Goal: Transaction & Acquisition: Book appointment/travel/reservation

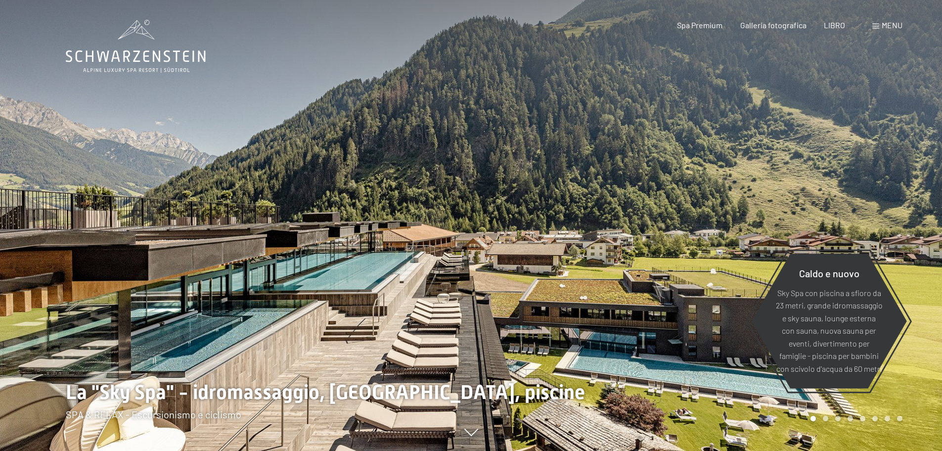
click at [883, 21] on font "menu" at bounding box center [892, 24] width 21 height 9
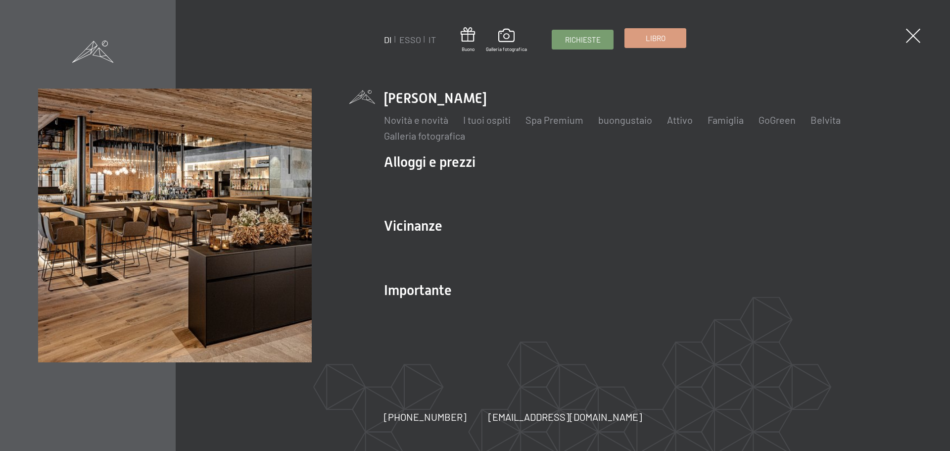
click at [651, 40] on font "Libro" at bounding box center [656, 38] width 20 height 9
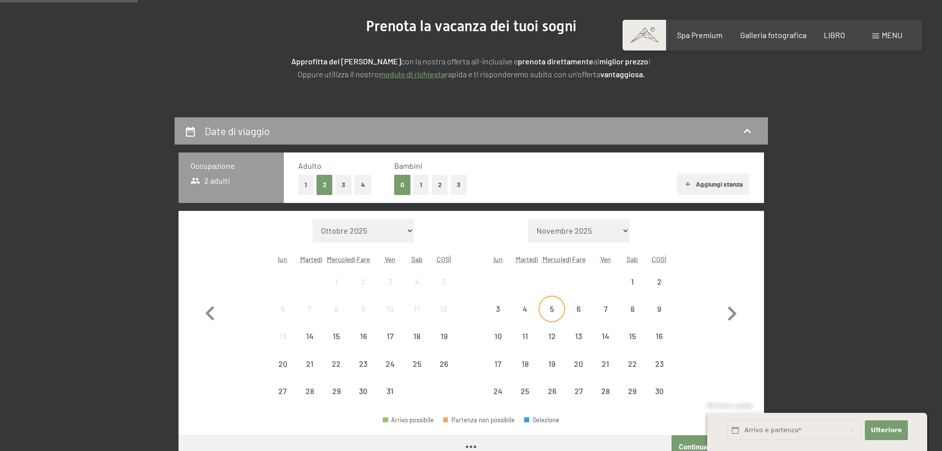
scroll to position [148, 0]
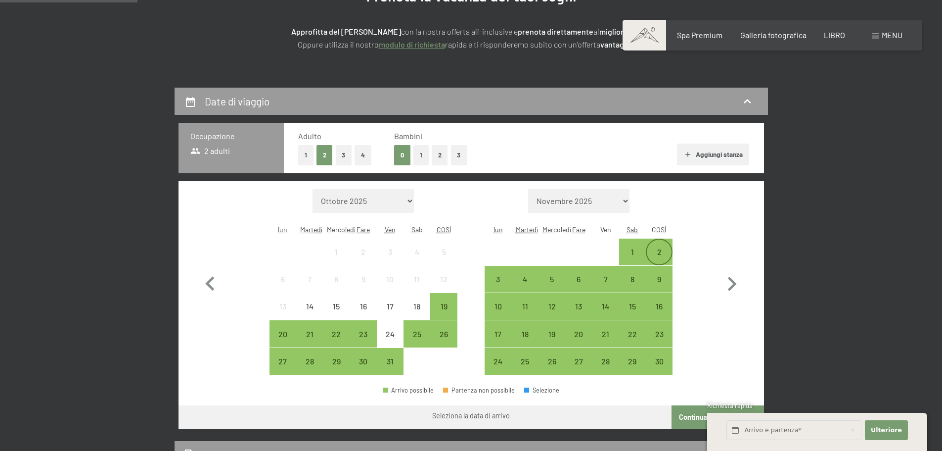
click at [652, 249] on div "2" at bounding box center [659, 260] width 25 height 25
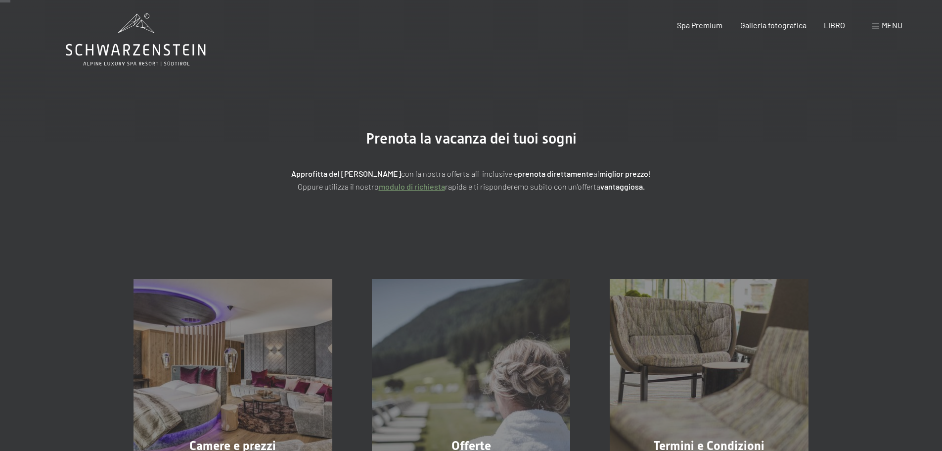
scroll to position [0, 0]
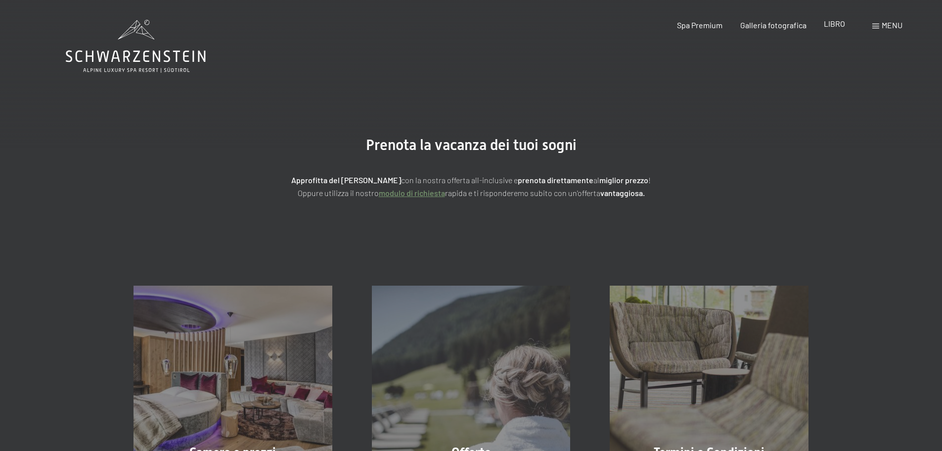
click at [840, 23] on font "LIBRO" at bounding box center [834, 23] width 21 height 9
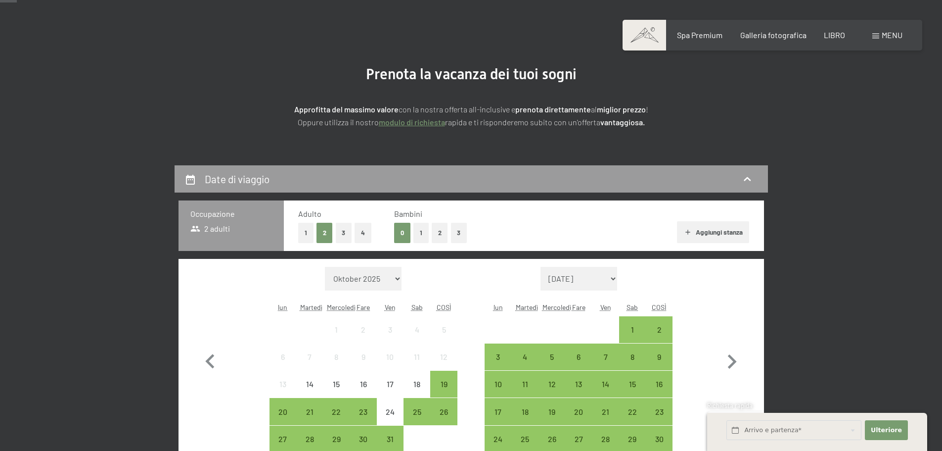
scroll to position [99, 0]
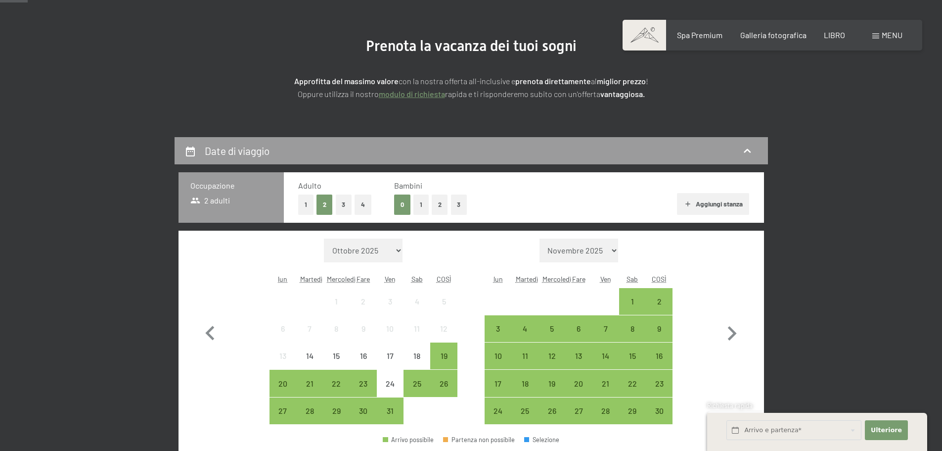
click at [424, 207] on button "1" at bounding box center [421, 204] width 15 height 20
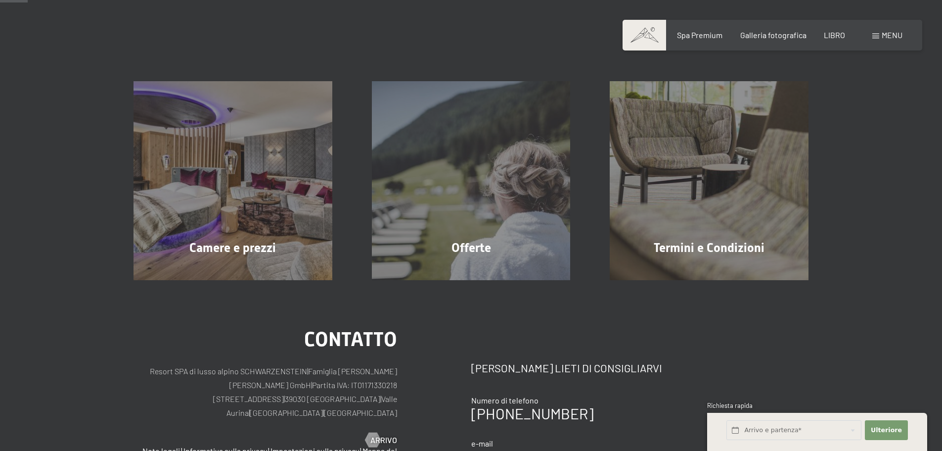
scroll to position [297, 0]
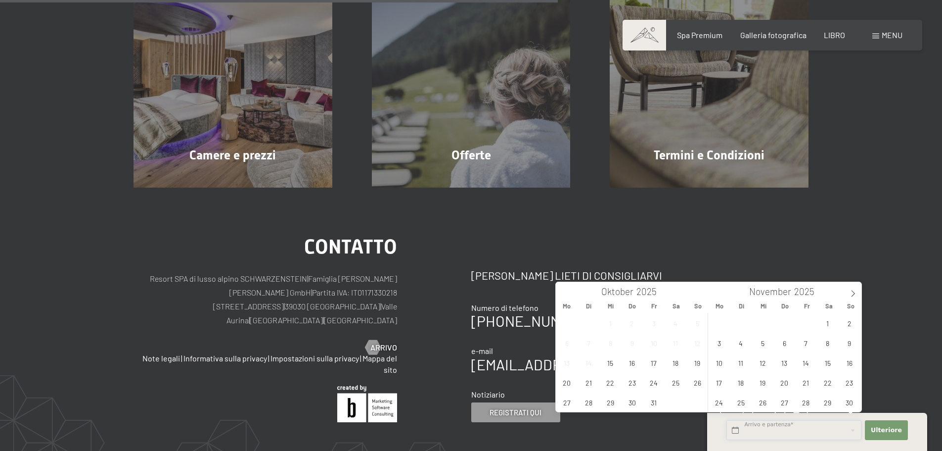
click at [803, 432] on input "text" at bounding box center [794, 430] width 135 height 20
click at [850, 325] on span "2" at bounding box center [849, 322] width 19 height 19
click at [784, 345] on span "6" at bounding box center [784, 342] width 19 height 19
type input "So. 02.11.2025 - Do. 06.11.2025"
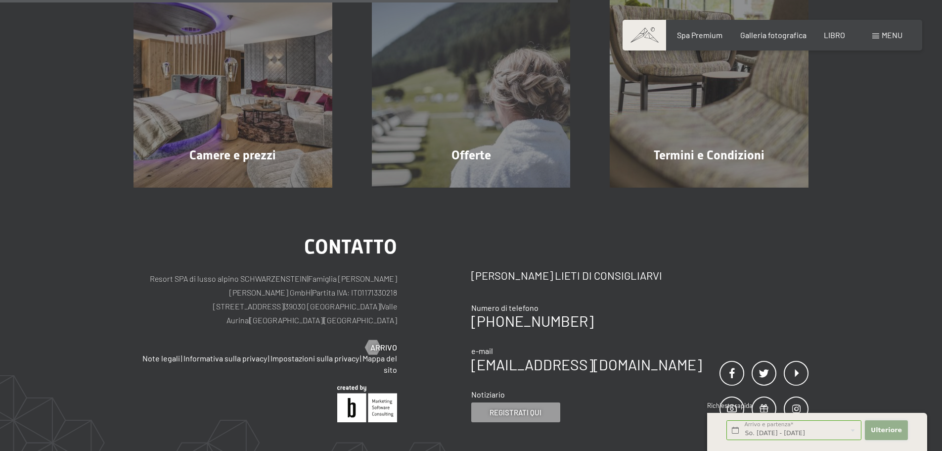
click at [884, 433] on font "Ulteriore" at bounding box center [886, 429] width 31 height 7
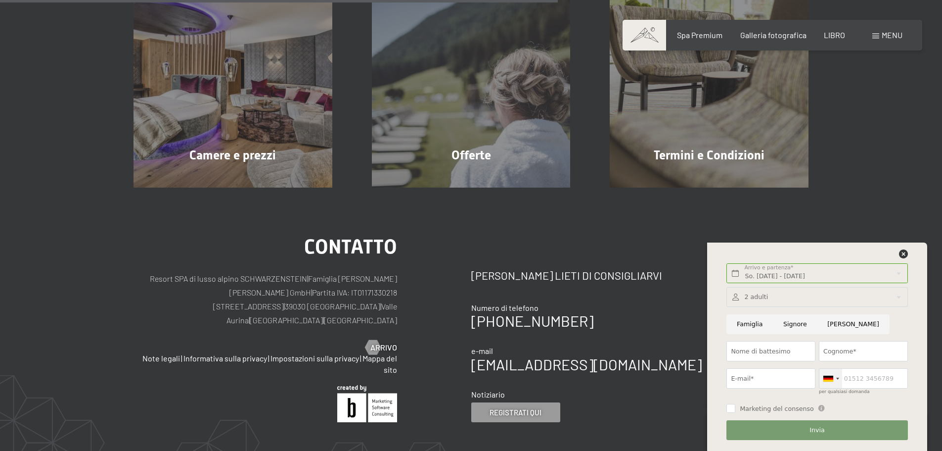
click at [838, 378] on div at bounding box center [837, 378] width 3 height 2
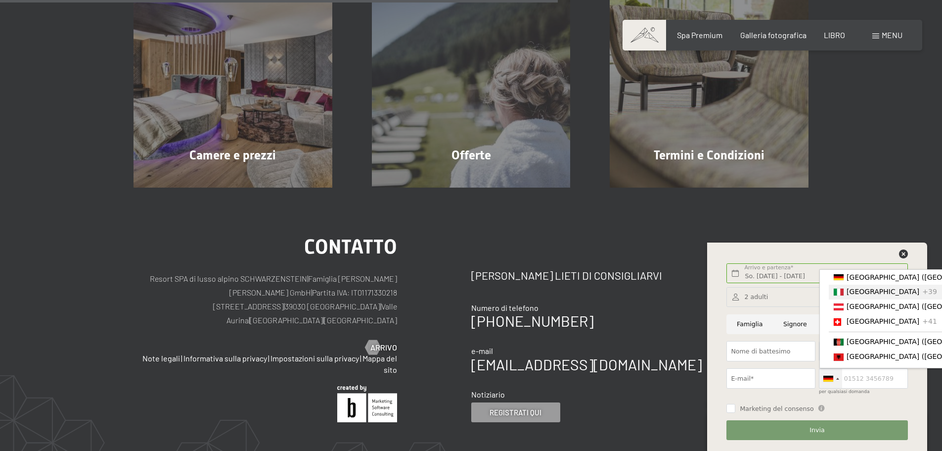
click at [852, 294] on font "[GEOGRAPHIC_DATA]" at bounding box center [883, 292] width 73 height 8
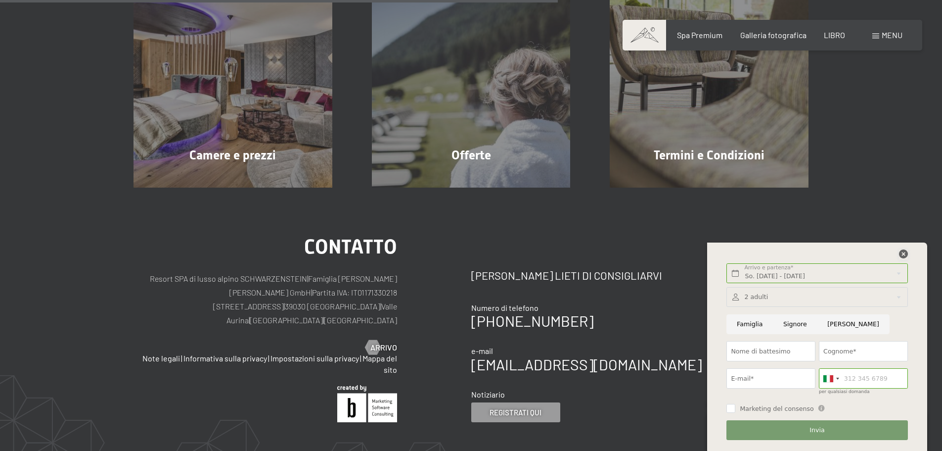
click at [907, 255] on icon at bounding box center [903, 253] width 9 height 9
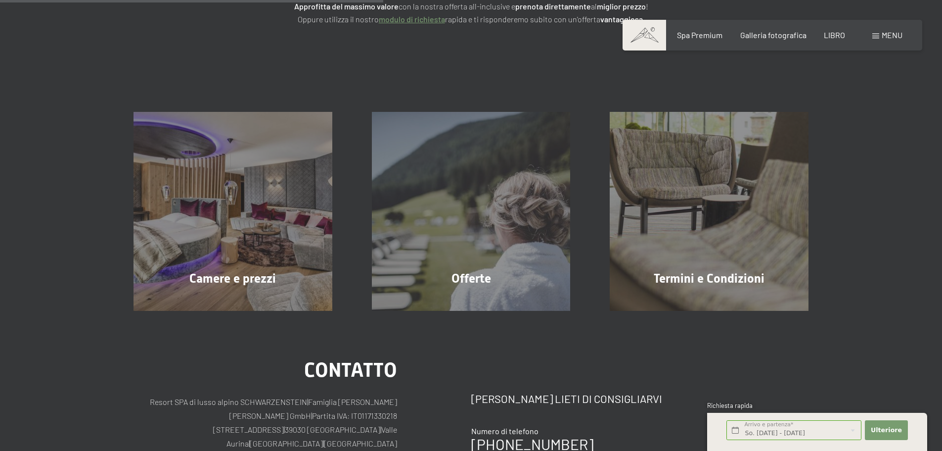
scroll to position [0, 0]
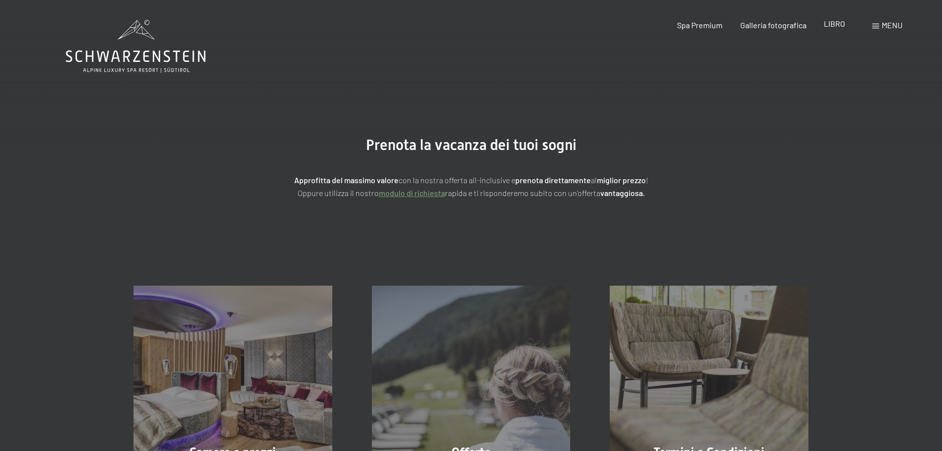
click at [839, 23] on font "LIBRO" at bounding box center [834, 23] width 21 height 9
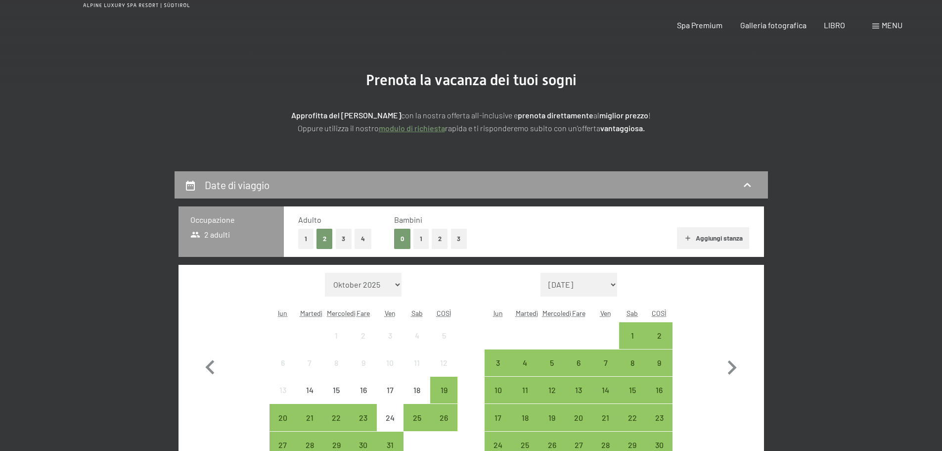
scroll to position [99, 0]
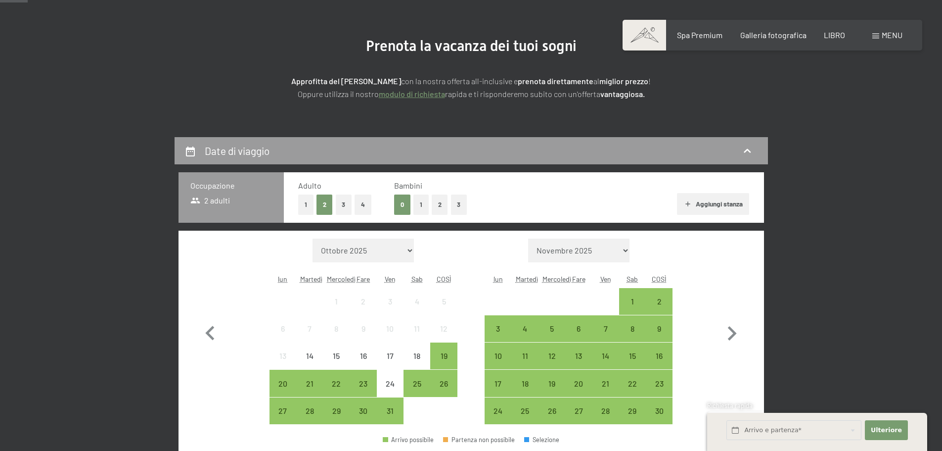
click at [417, 206] on button "1" at bounding box center [421, 204] width 15 height 20
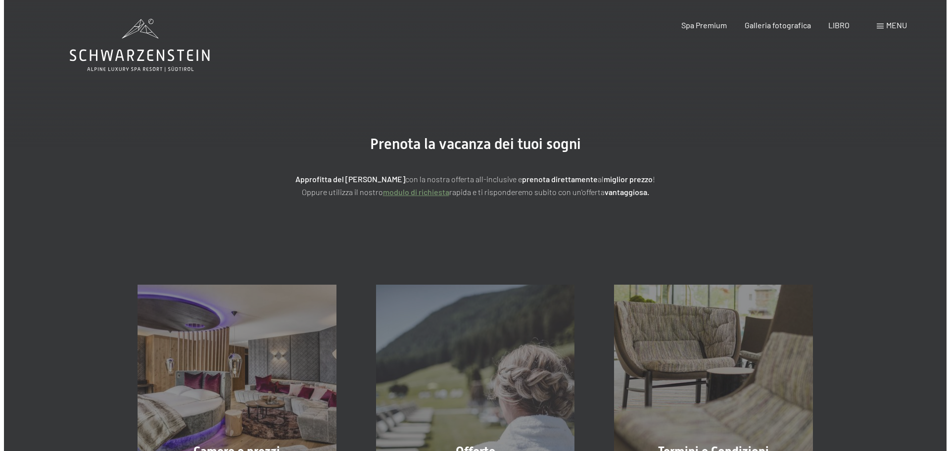
scroll to position [0, 0]
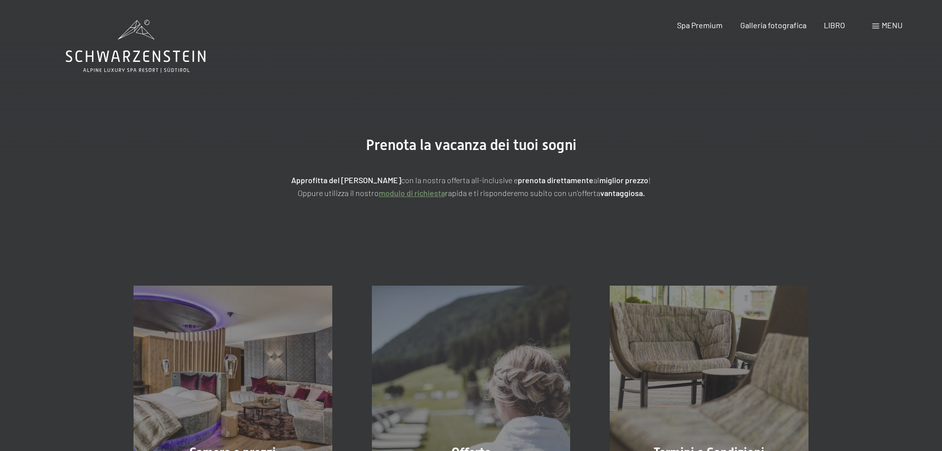
click at [889, 28] on font "menu" at bounding box center [892, 24] width 21 height 9
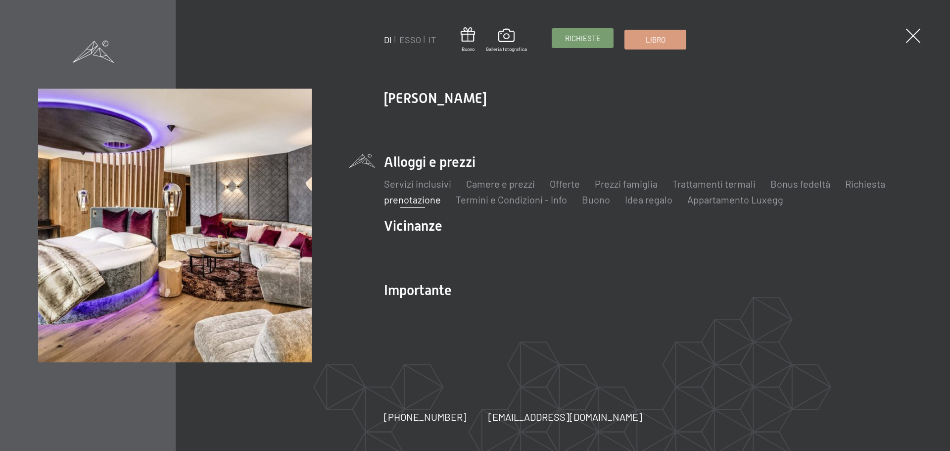
click at [588, 42] on font "Richieste" at bounding box center [583, 38] width 36 height 9
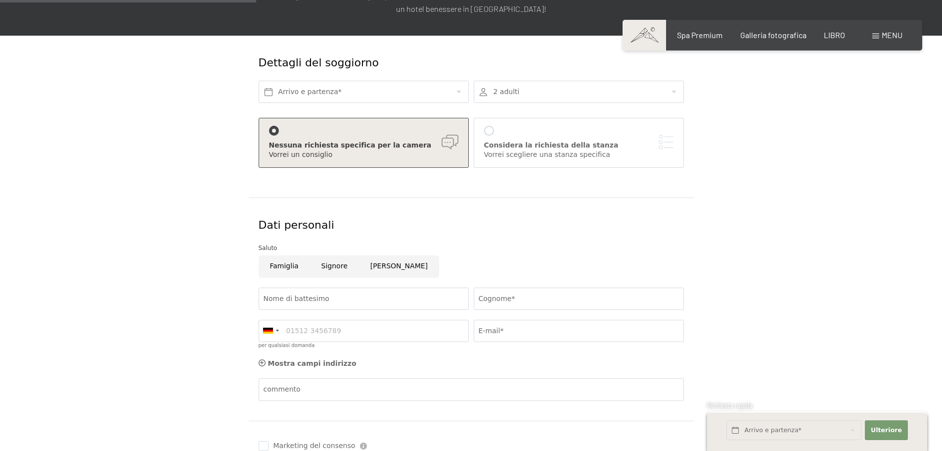
scroll to position [49, 0]
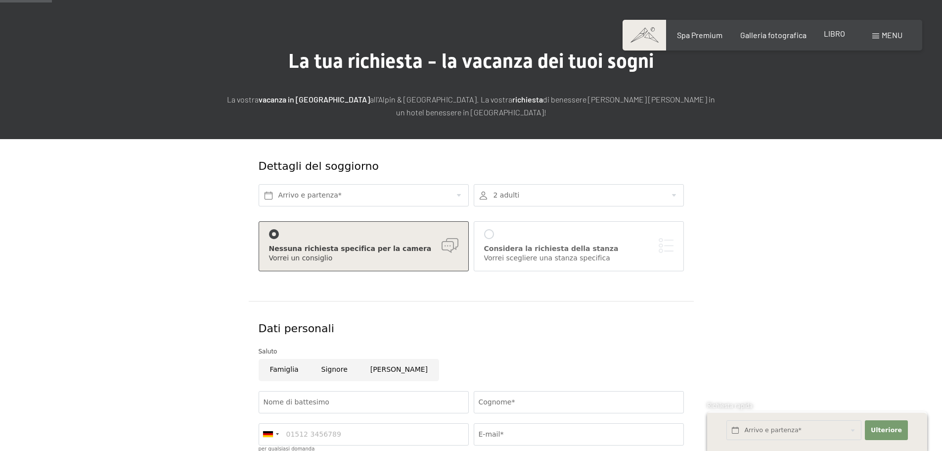
click at [831, 34] on font "LIBRO" at bounding box center [834, 33] width 21 height 9
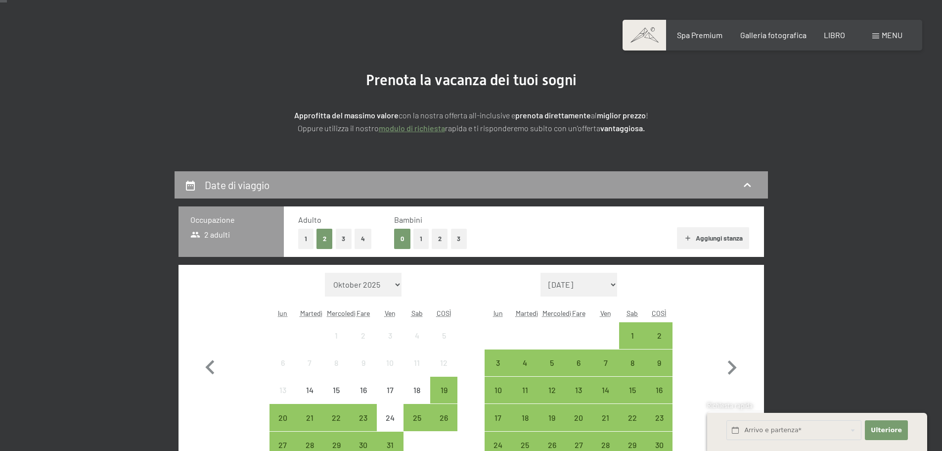
scroll to position [99, 0]
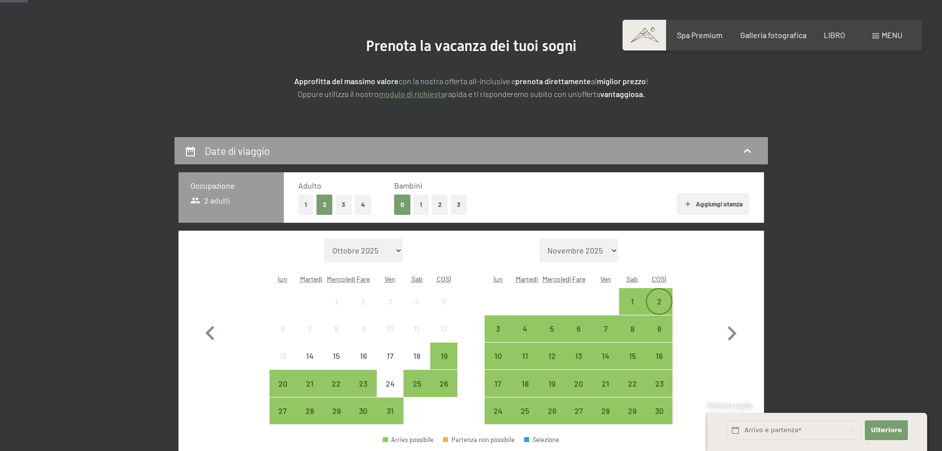
click at [655, 298] on div "2" at bounding box center [659, 309] width 25 height 25
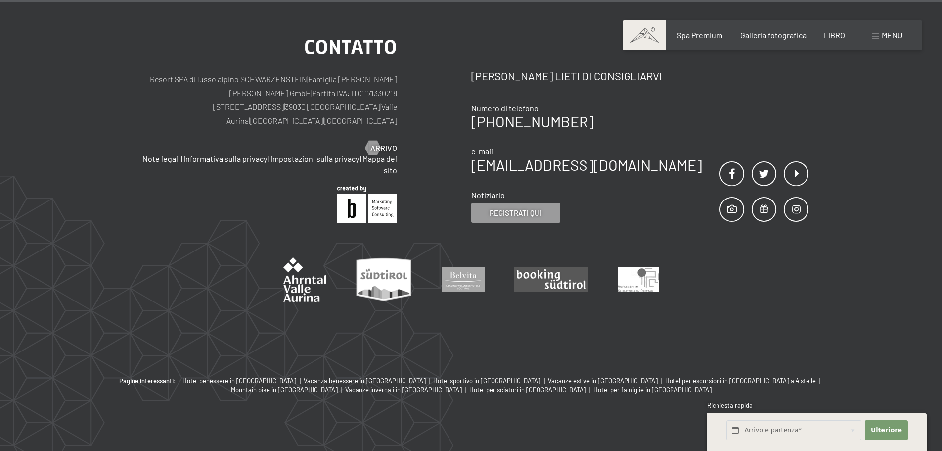
scroll to position [501, 0]
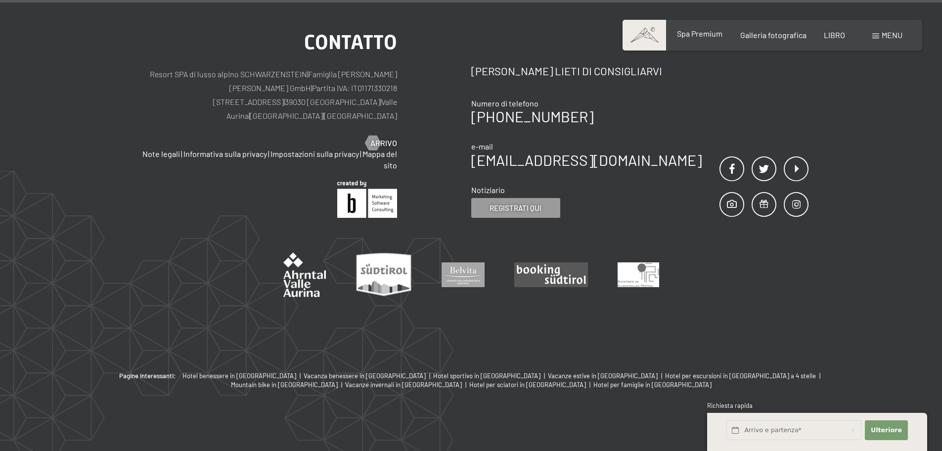
click at [707, 36] on font "Spa Premium" at bounding box center [700, 33] width 46 height 9
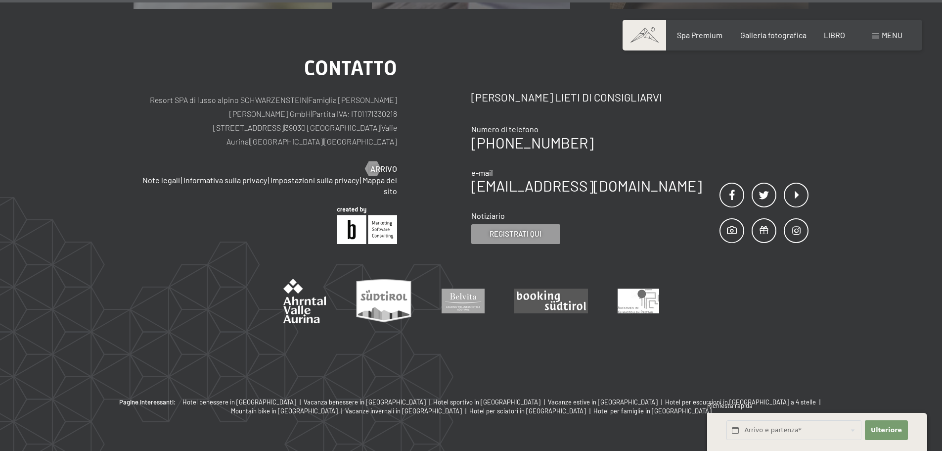
scroll to position [6610, 0]
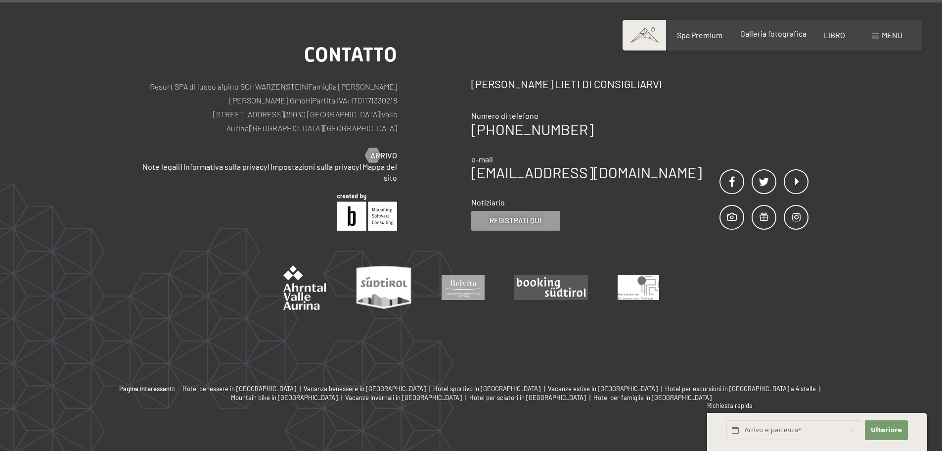
click at [766, 36] on font "Galleria fotografica" at bounding box center [774, 33] width 66 height 9
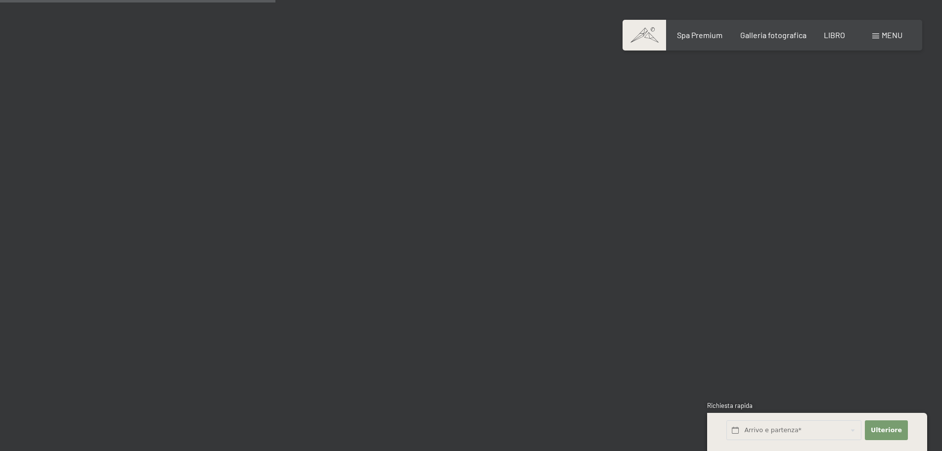
scroll to position [3562, 0]
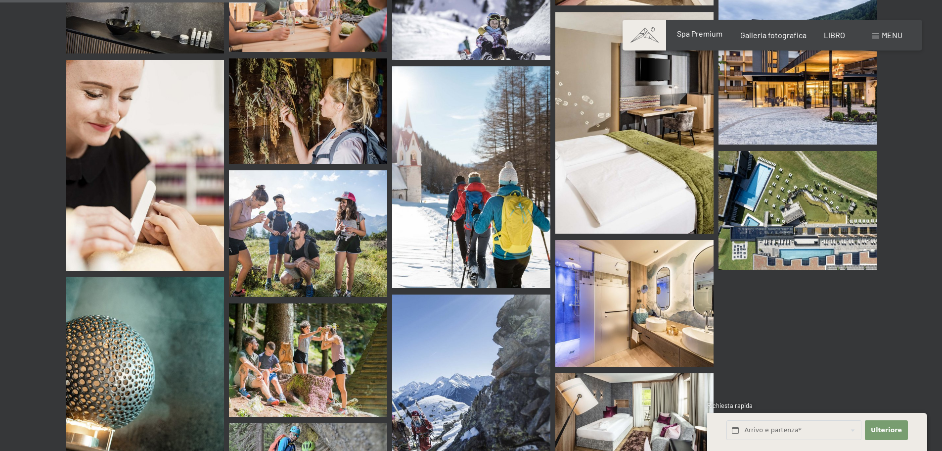
click at [711, 36] on font "Spa Premium" at bounding box center [700, 33] width 46 height 9
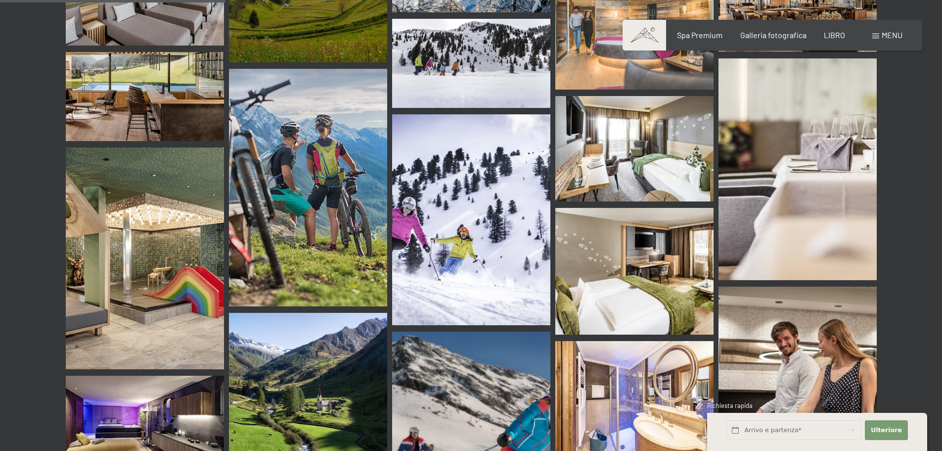
scroll to position [3015, 0]
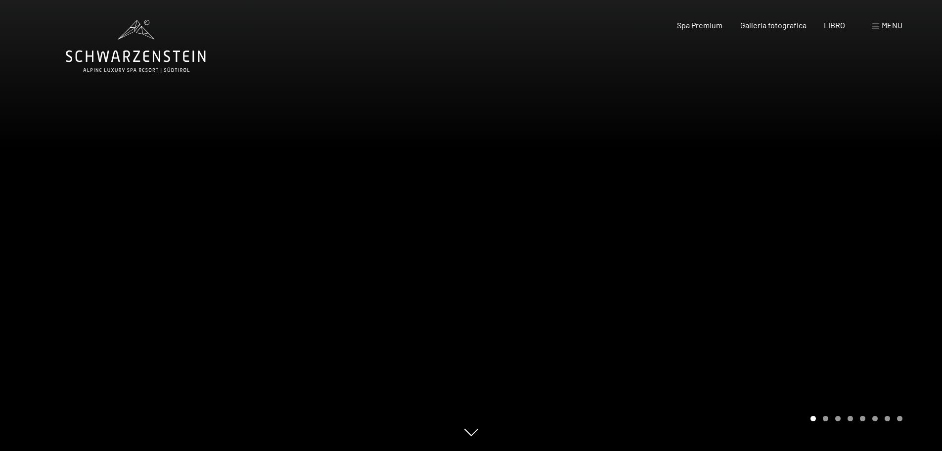
click at [896, 25] on font "menu" at bounding box center [892, 24] width 21 height 9
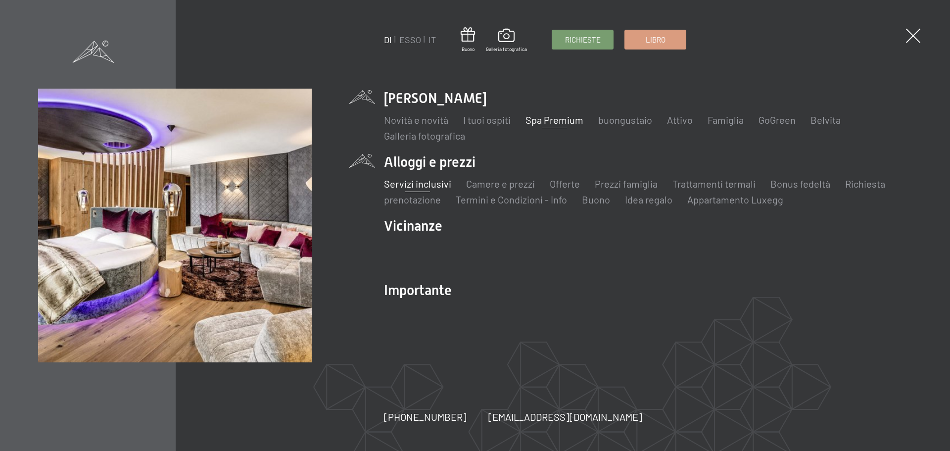
click at [425, 188] on font "Servizi inclusivi" at bounding box center [417, 184] width 67 height 12
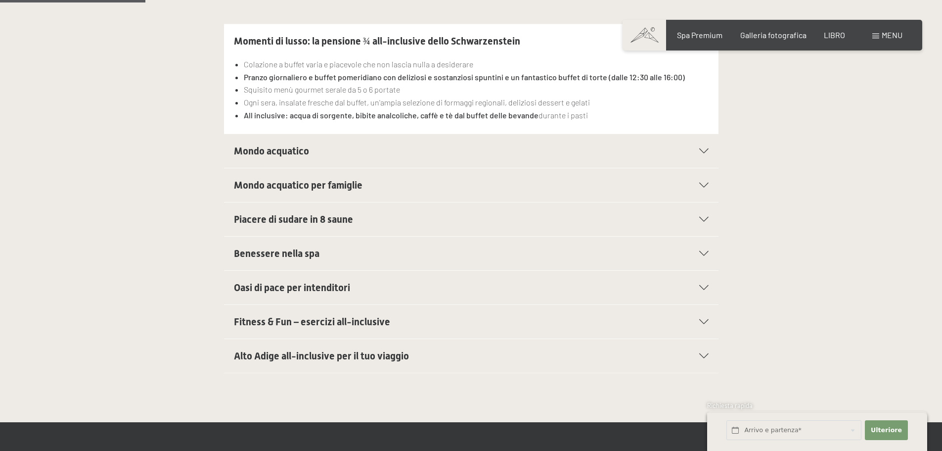
scroll to position [297, 0]
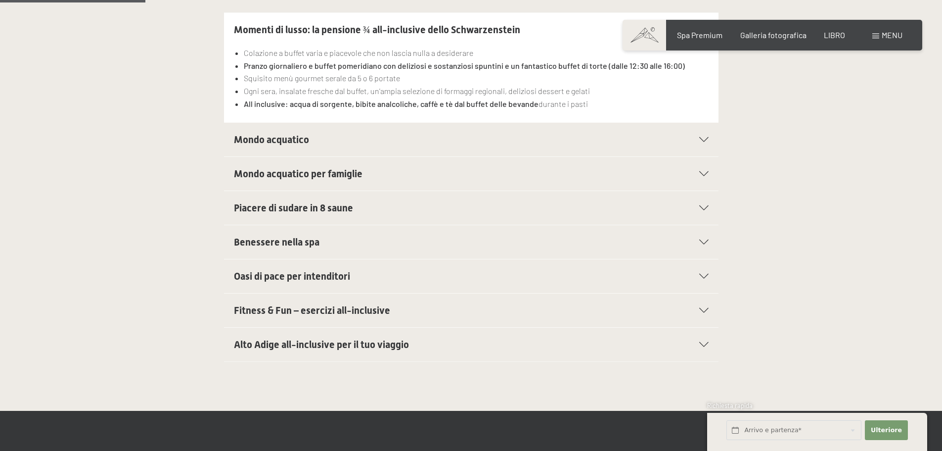
click at [305, 139] on font "Mondo acquatico" at bounding box center [271, 140] width 75 height 12
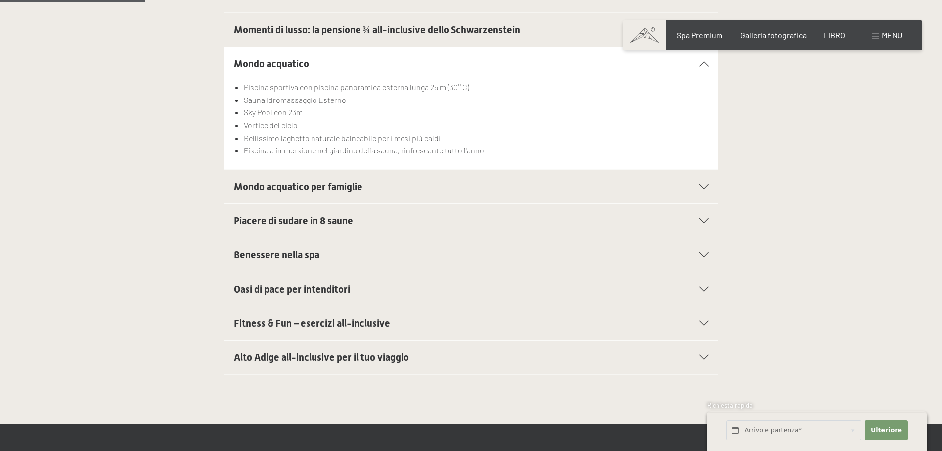
click at [345, 186] on font "Mondo acquatico per famiglie" at bounding box center [298, 187] width 129 height 12
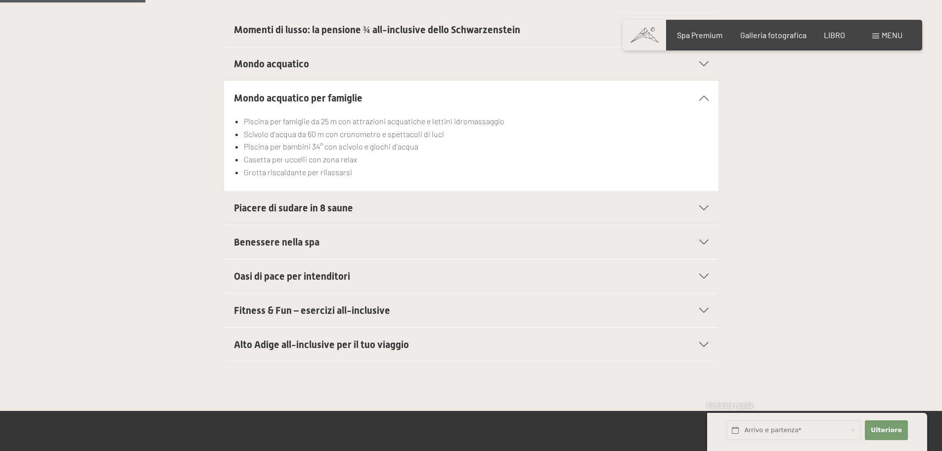
click at [387, 314] on font "Fitness & Fun – esercizi all-inclusive" at bounding box center [312, 310] width 156 height 12
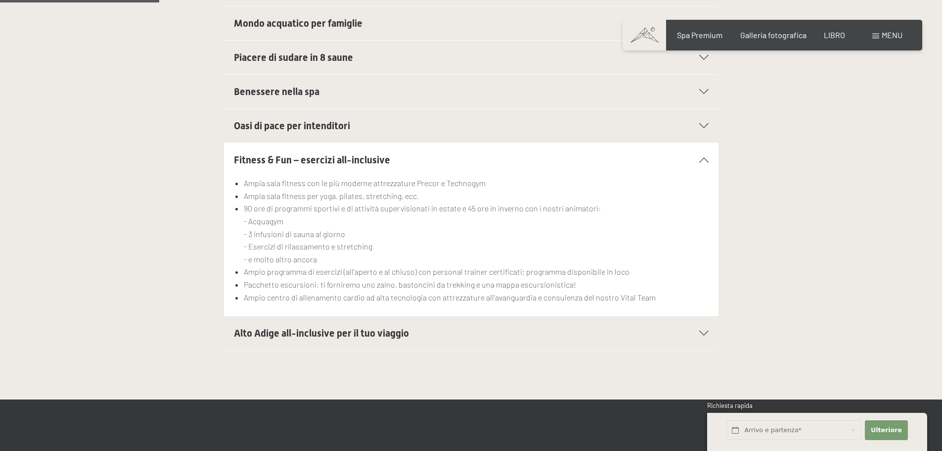
scroll to position [396, 0]
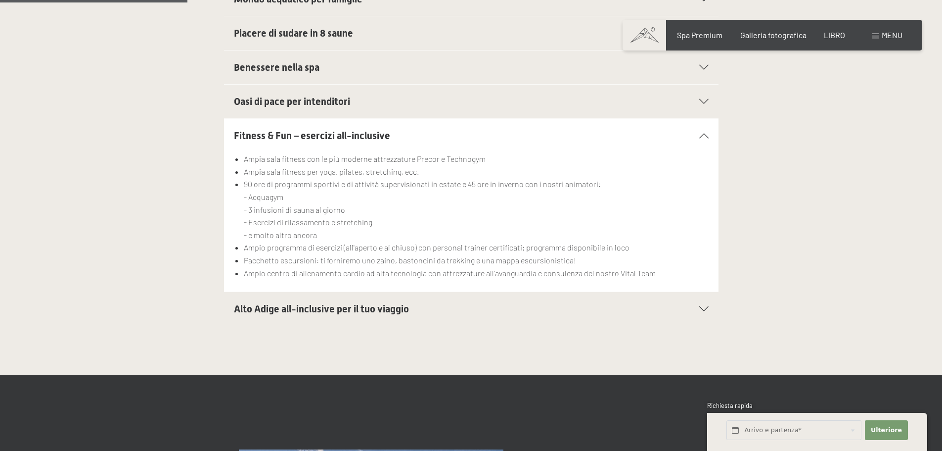
click at [309, 311] on font "Alto Adige all-inclusive per il tuo viaggio" at bounding box center [321, 309] width 175 height 12
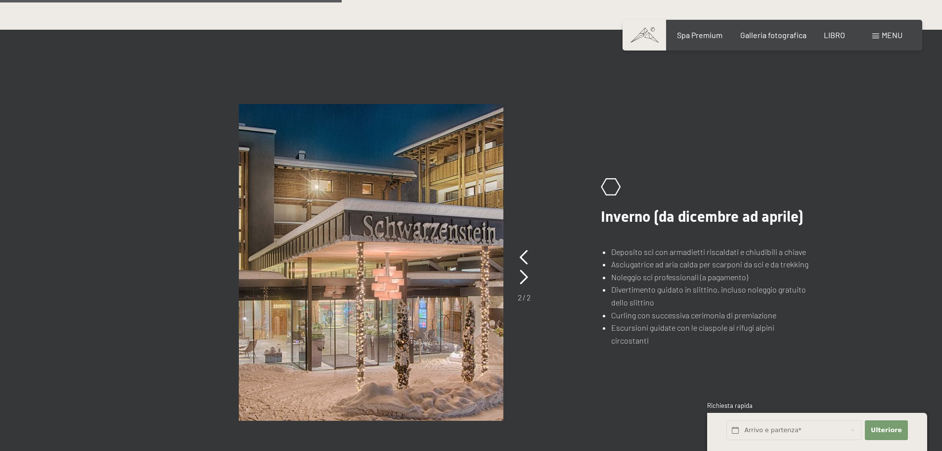
scroll to position [693, 0]
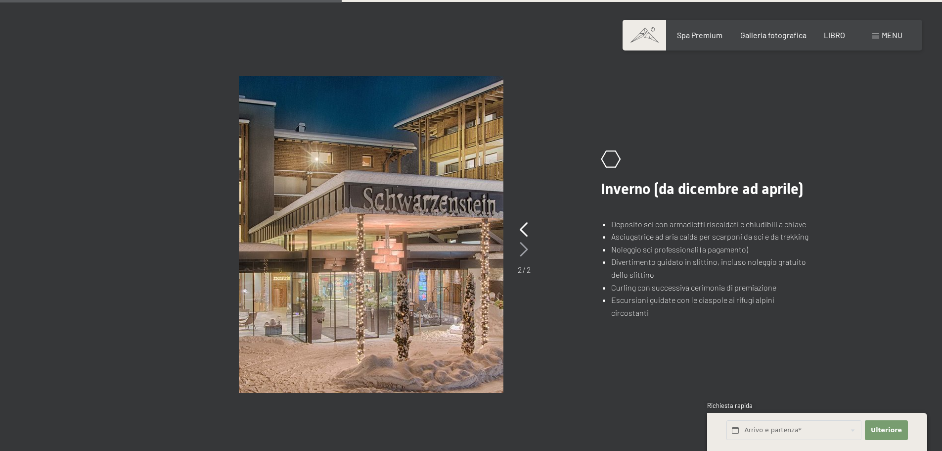
click at [521, 251] on icon at bounding box center [524, 249] width 8 height 15
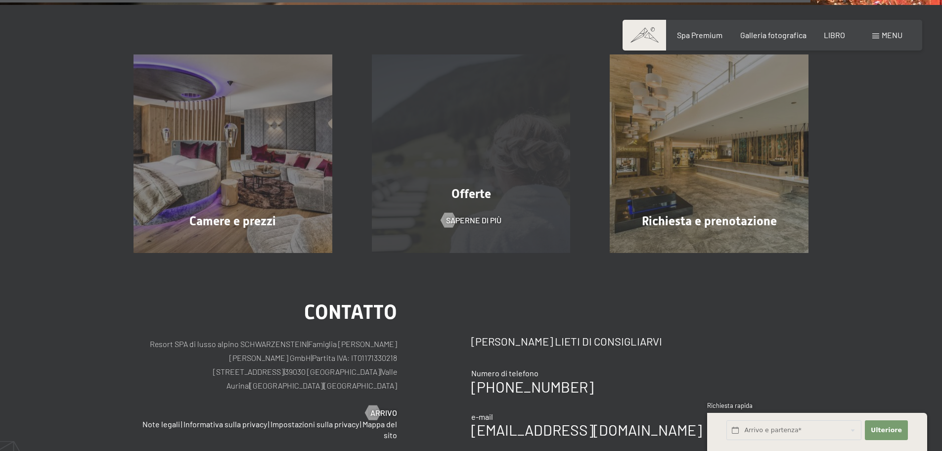
scroll to position [1682, 0]
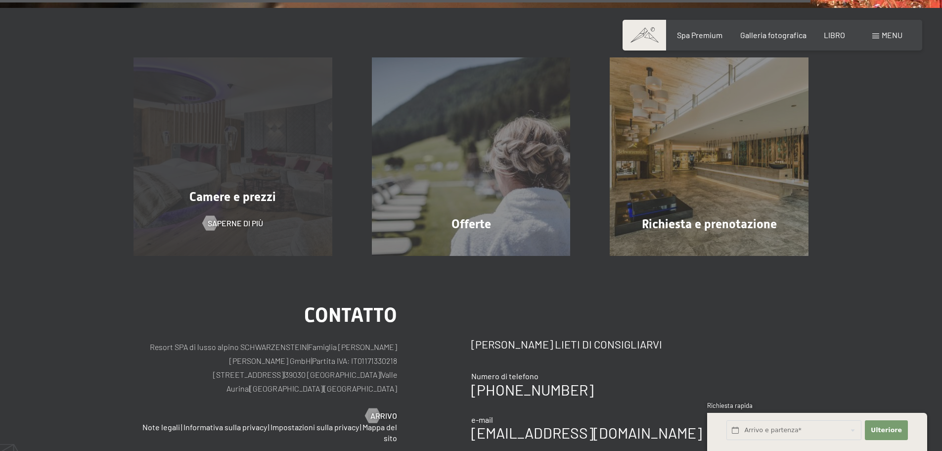
click at [287, 199] on div "Camere e prezzi" at bounding box center [233, 196] width 238 height 17
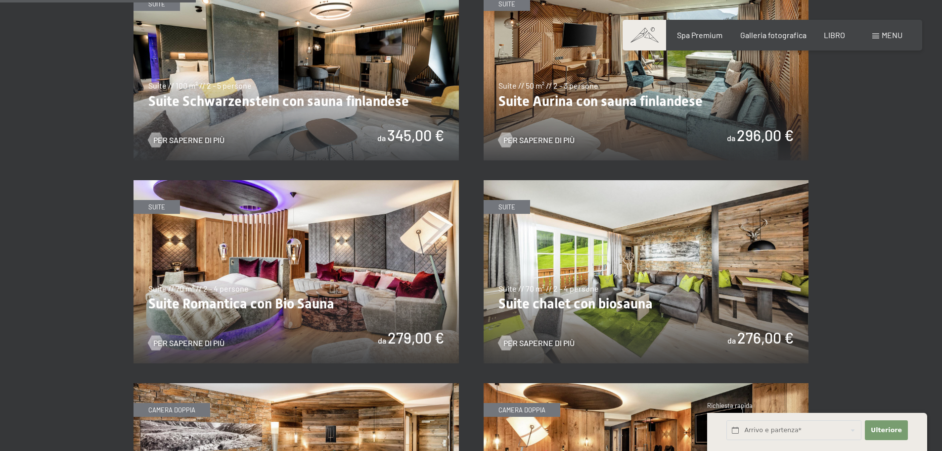
scroll to position [791, 0]
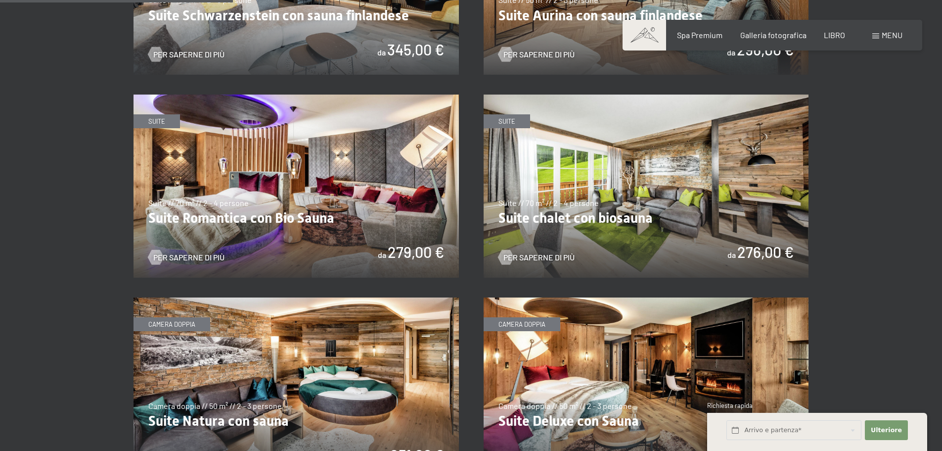
click at [316, 160] on img at bounding box center [296, 185] width 325 height 183
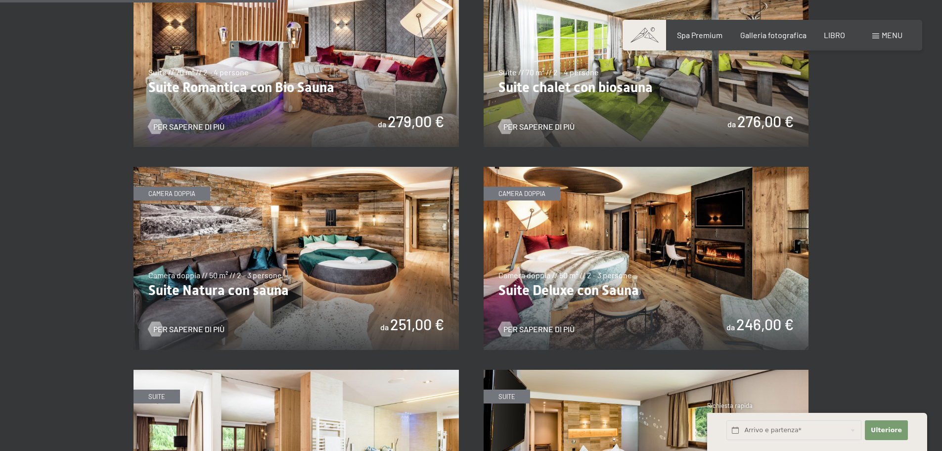
scroll to position [940, 0]
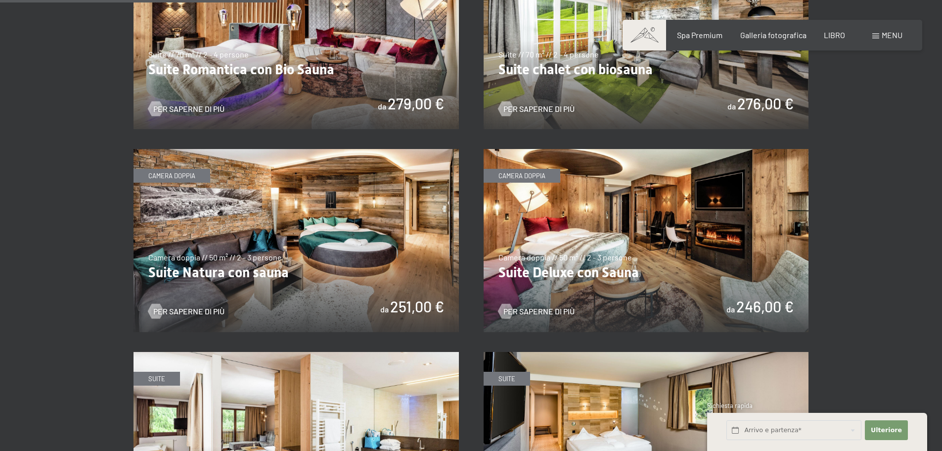
click at [378, 225] on img at bounding box center [296, 240] width 325 height 183
click at [682, 236] on img at bounding box center [646, 240] width 325 height 183
click at [278, 352] on img at bounding box center [296, 443] width 325 height 183
click at [671, 129] on img at bounding box center [646, 37] width 325 height 183
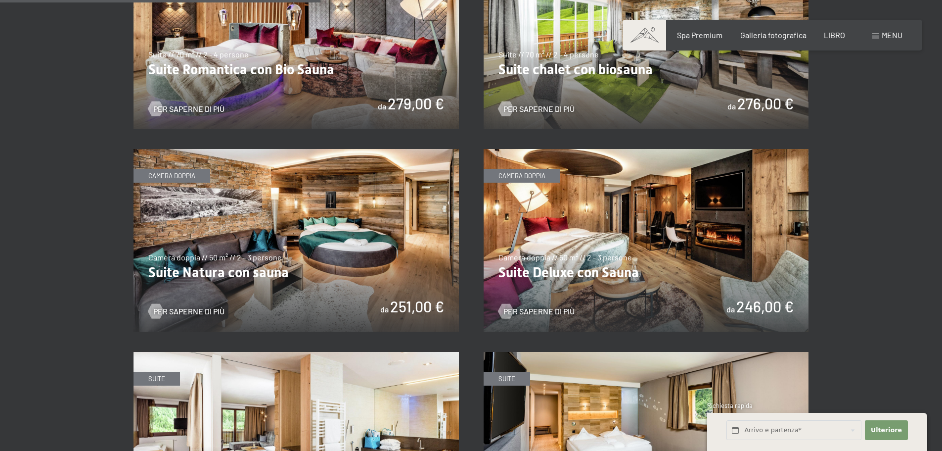
click at [631, 149] on img at bounding box center [646, 240] width 325 height 183
click at [886, 37] on font "menu" at bounding box center [892, 34] width 21 height 9
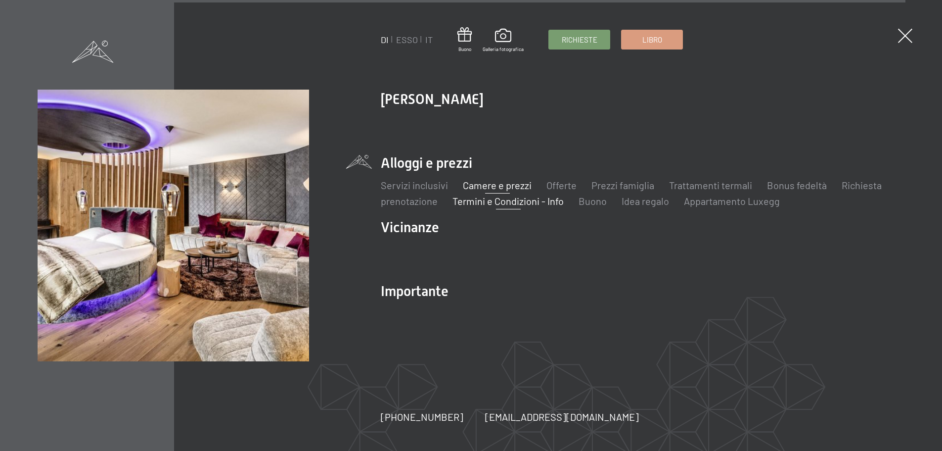
click at [487, 201] on font "Termini e Condizioni - Info" at bounding box center [508, 201] width 111 height 12
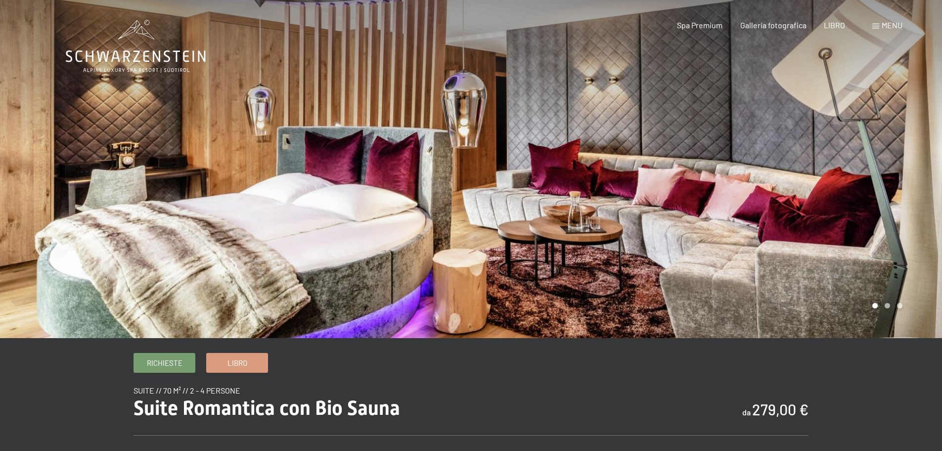
drag, startPoint x: 784, startPoint y: 161, endPoint x: 551, endPoint y: 163, distance: 233.0
click at [551, 162] on div at bounding box center [706, 169] width 471 height 338
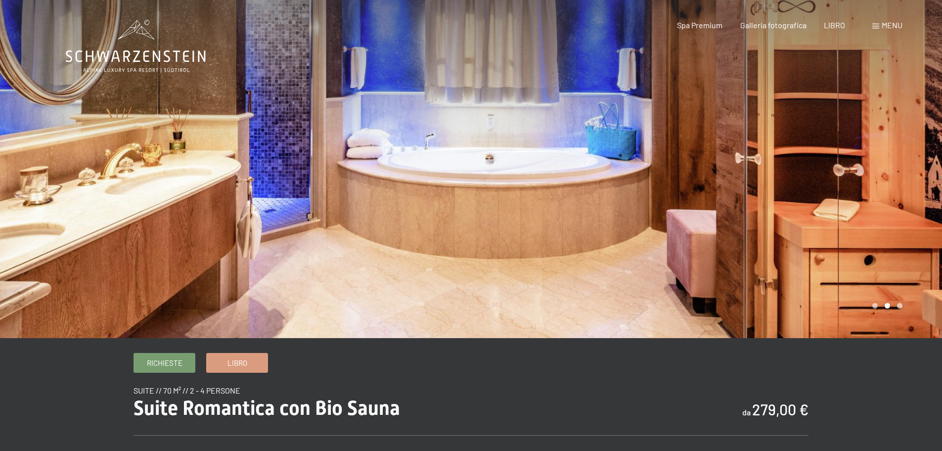
click at [825, 159] on div at bounding box center [706, 169] width 471 height 338
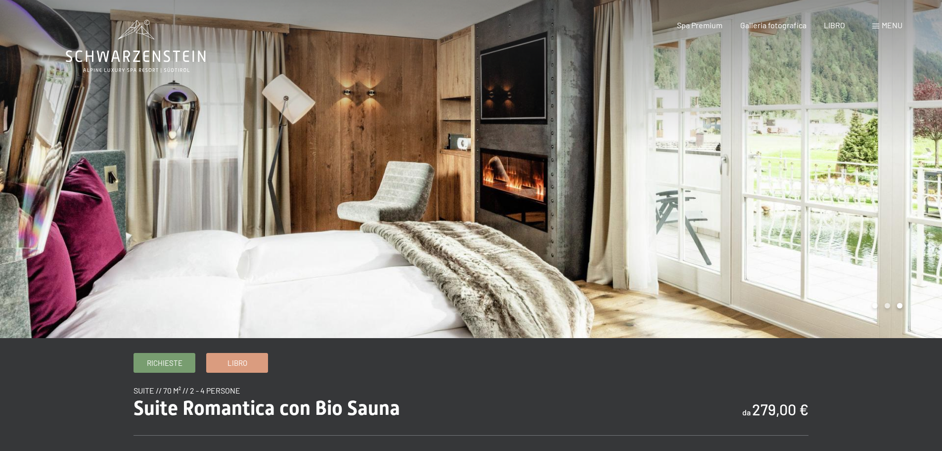
click at [825, 159] on div at bounding box center [706, 169] width 471 height 338
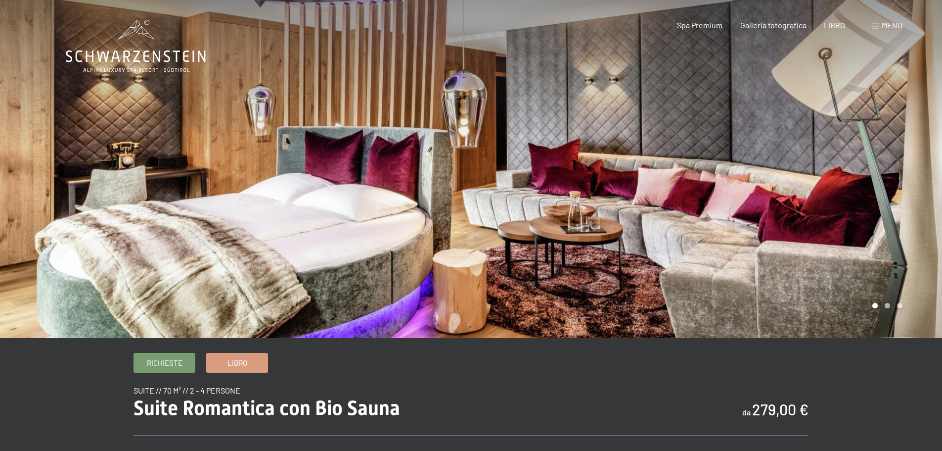
click at [825, 159] on div at bounding box center [706, 169] width 471 height 338
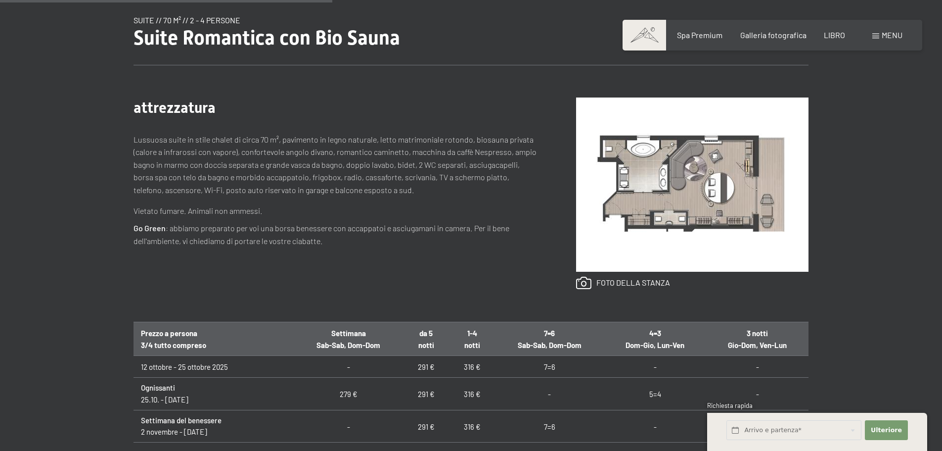
scroll to position [346, 0]
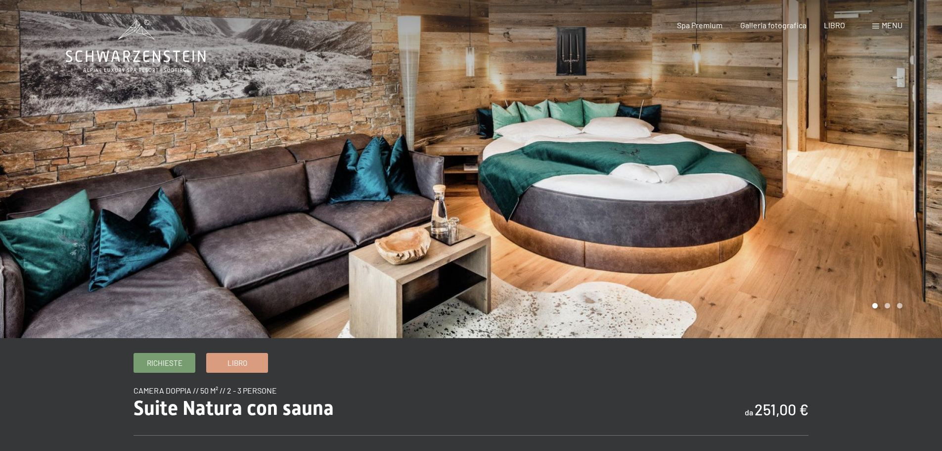
click at [803, 178] on div at bounding box center [706, 169] width 471 height 338
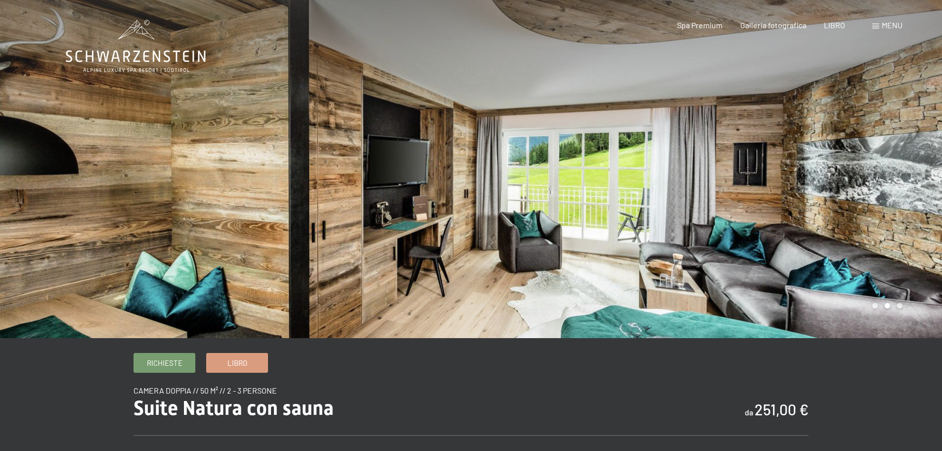
click at [803, 178] on div at bounding box center [706, 169] width 471 height 338
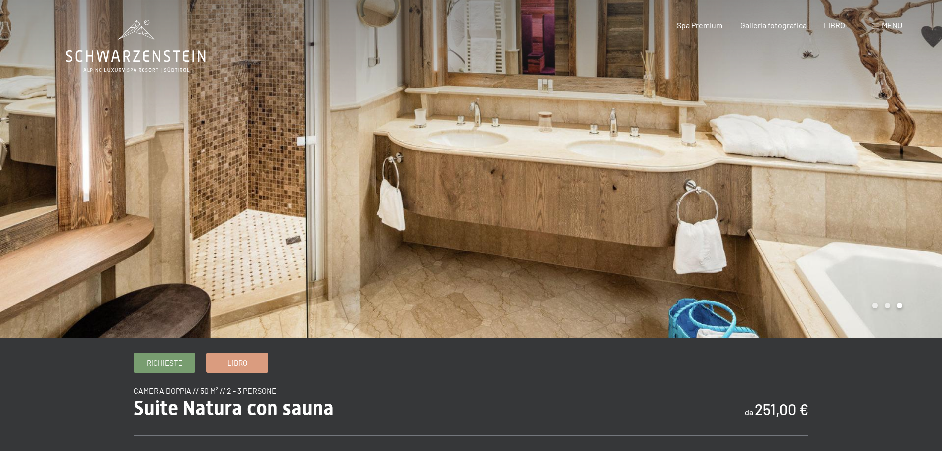
click at [803, 178] on div at bounding box center [706, 169] width 471 height 338
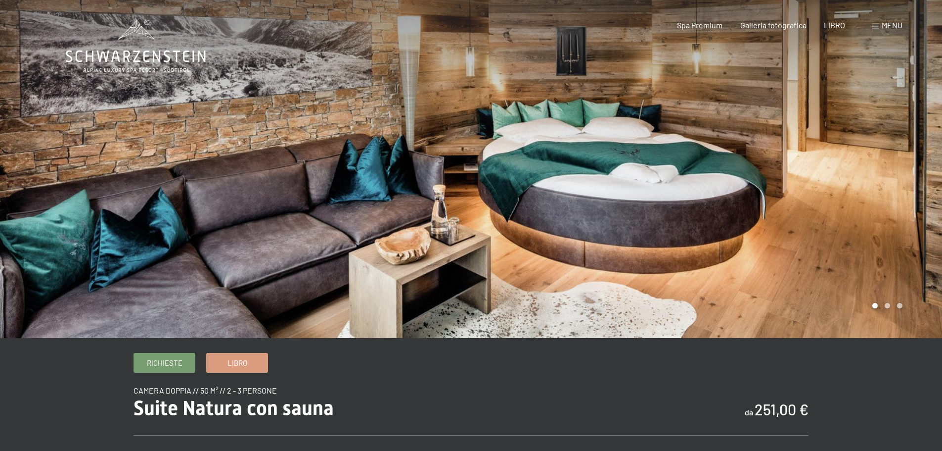
click at [803, 178] on div at bounding box center [706, 169] width 471 height 338
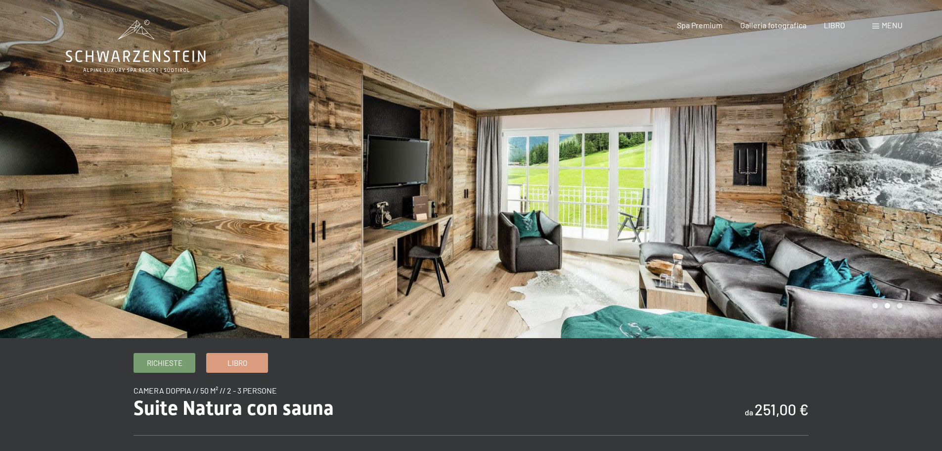
click at [871, 173] on div at bounding box center [706, 169] width 471 height 338
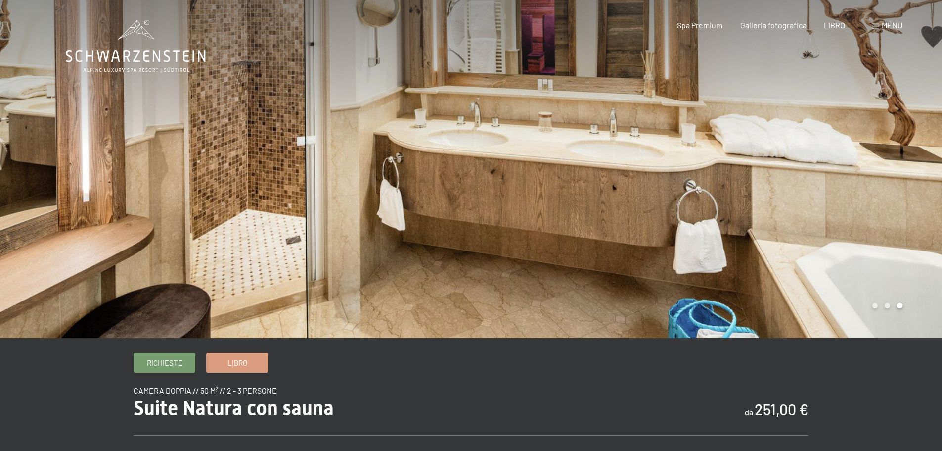
click at [871, 173] on div at bounding box center [706, 169] width 471 height 338
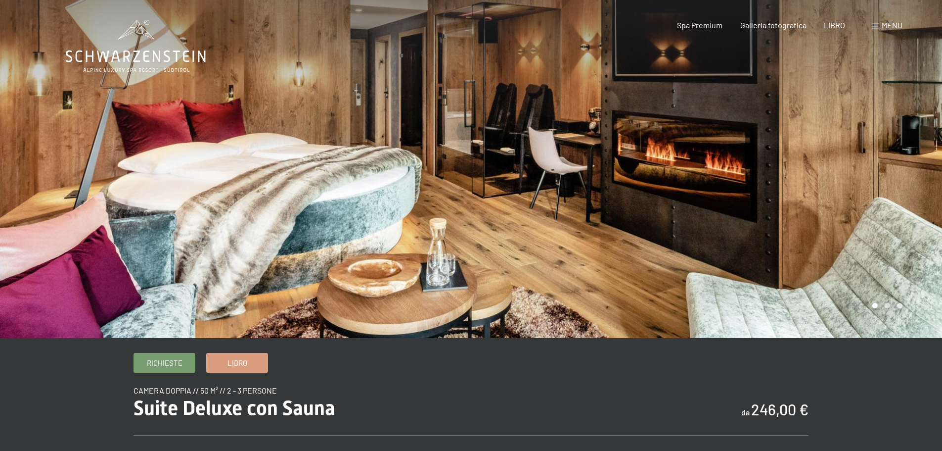
click at [807, 185] on div at bounding box center [706, 169] width 471 height 338
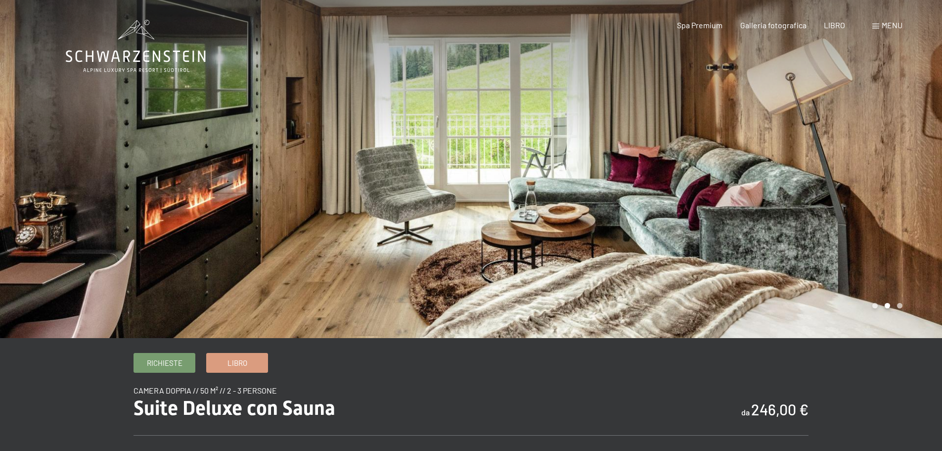
click at [807, 185] on div at bounding box center [706, 169] width 471 height 338
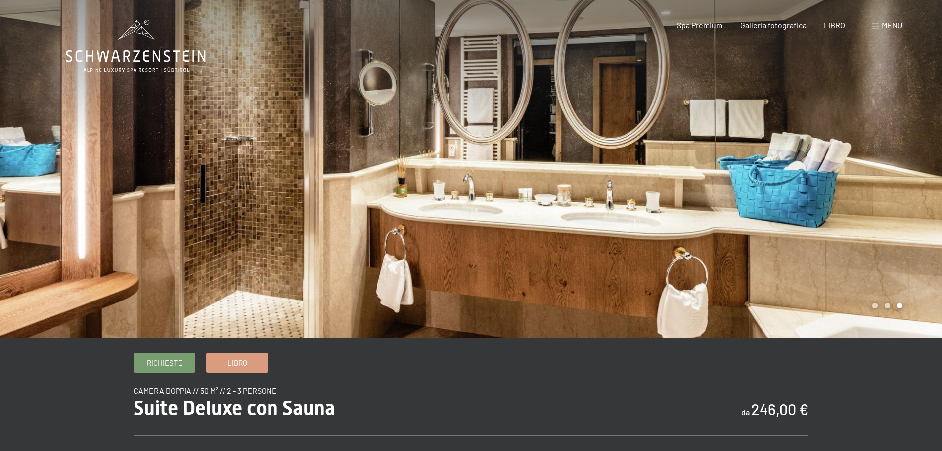
click at [807, 185] on div at bounding box center [706, 169] width 471 height 338
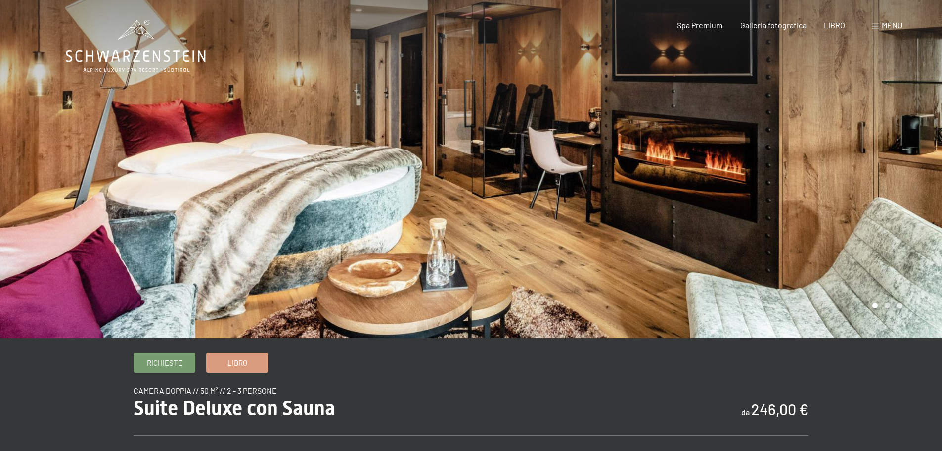
click at [807, 185] on div at bounding box center [706, 169] width 471 height 338
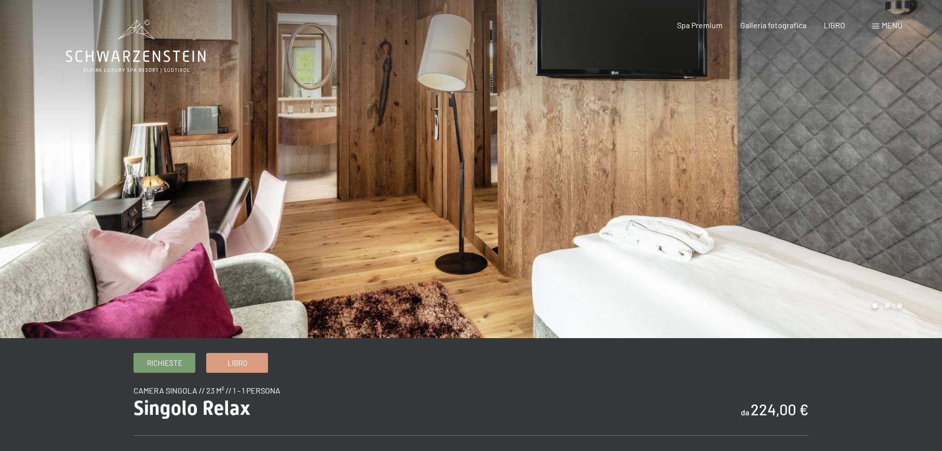
click at [440, 161] on div at bounding box center [235, 169] width 471 height 338
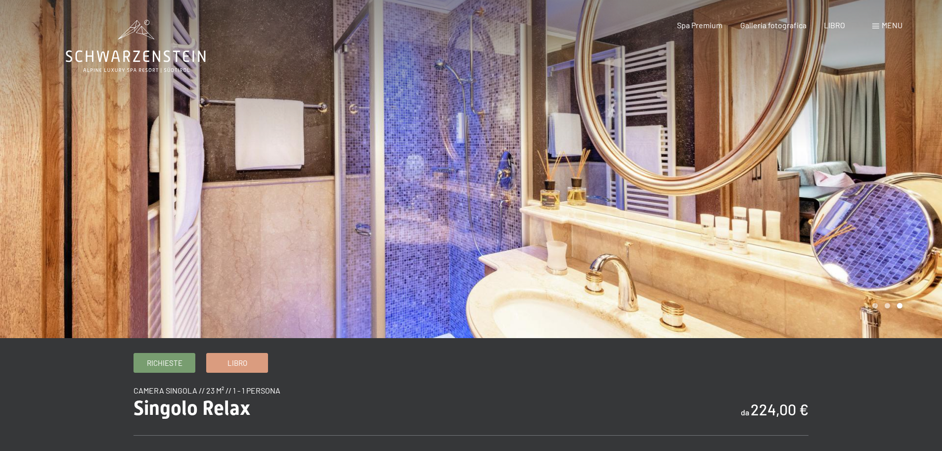
click at [440, 161] on div at bounding box center [235, 169] width 471 height 338
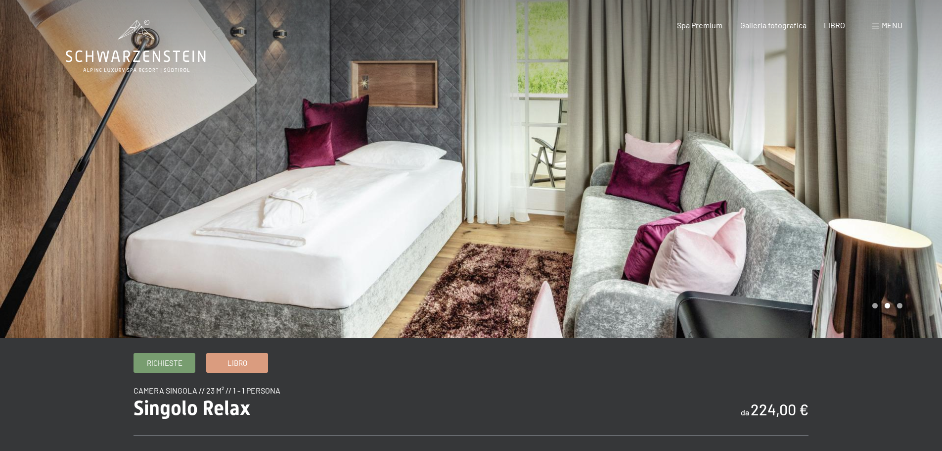
click at [440, 161] on div at bounding box center [235, 169] width 471 height 338
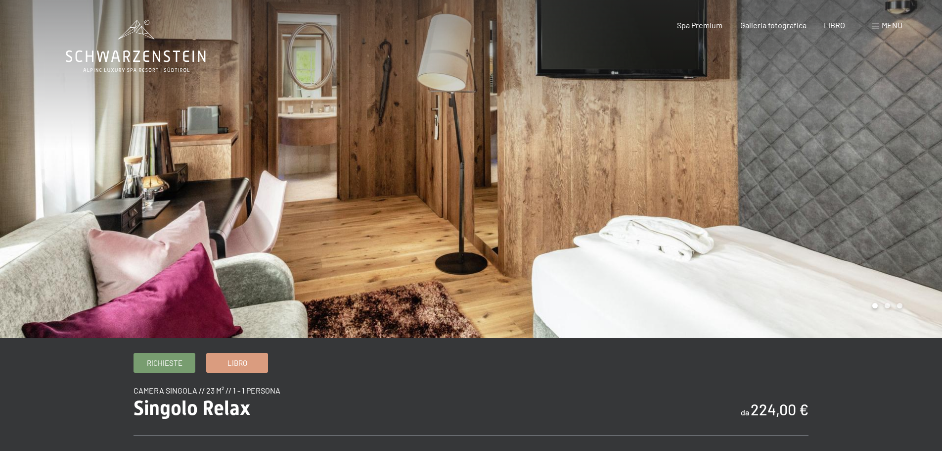
click at [440, 161] on div at bounding box center [235, 169] width 471 height 338
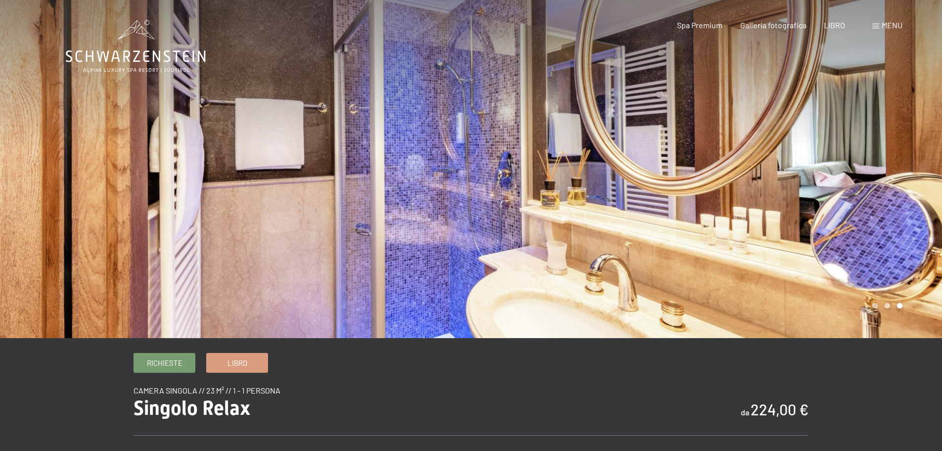
click at [440, 161] on div at bounding box center [235, 169] width 471 height 338
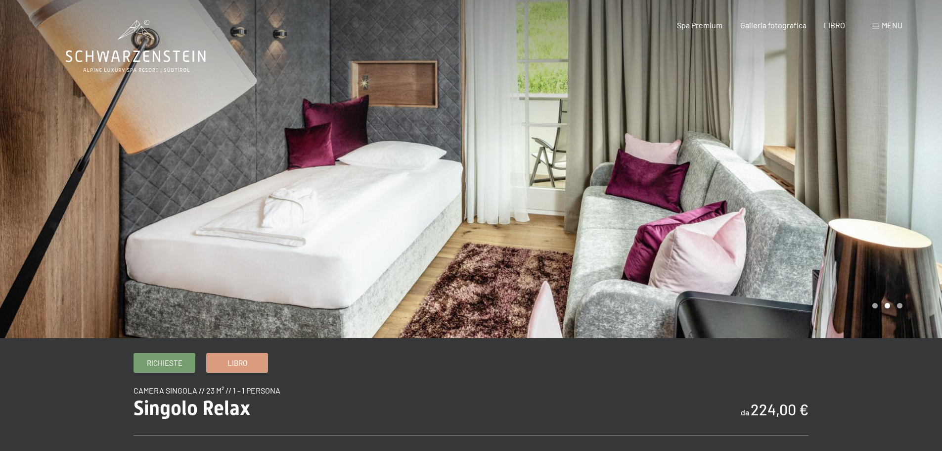
click at [440, 161] on div at bounding box center [235, 169] width 471 height 338
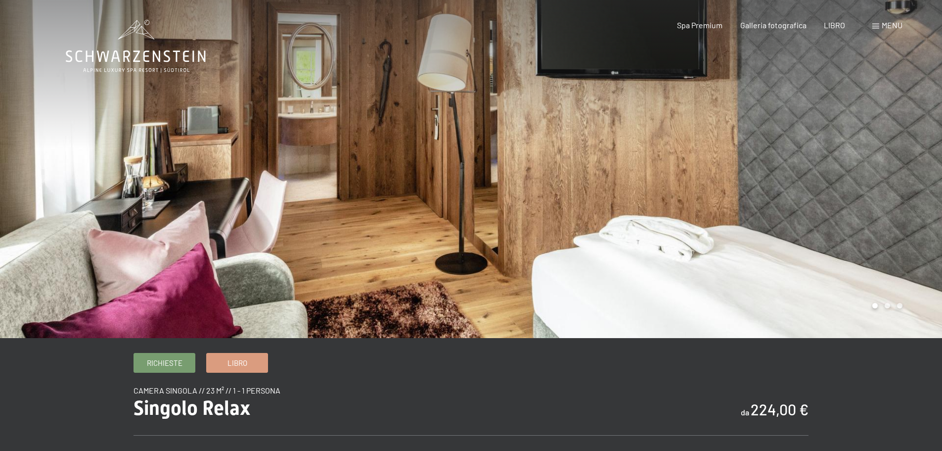
click at [440, 161] on div at bounding box center [235, 169] width 471 height 338
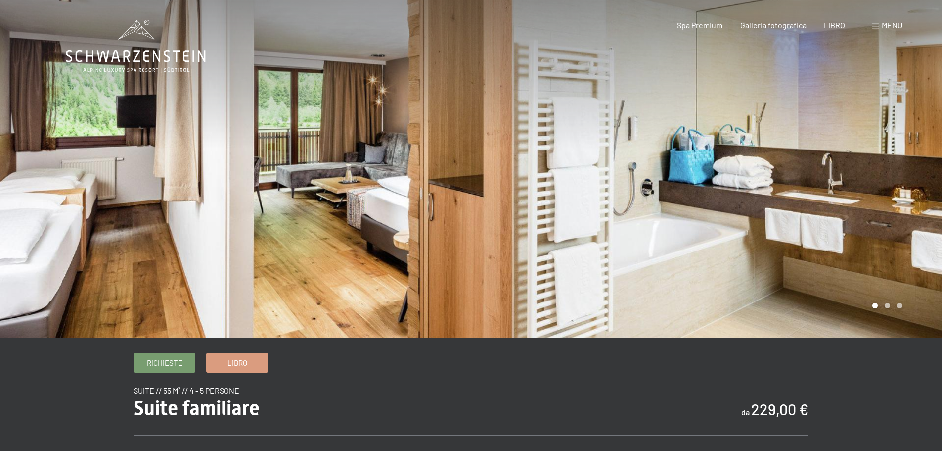
click at [479, 170] on div at bounding box center [706, 169] width 471 height 338
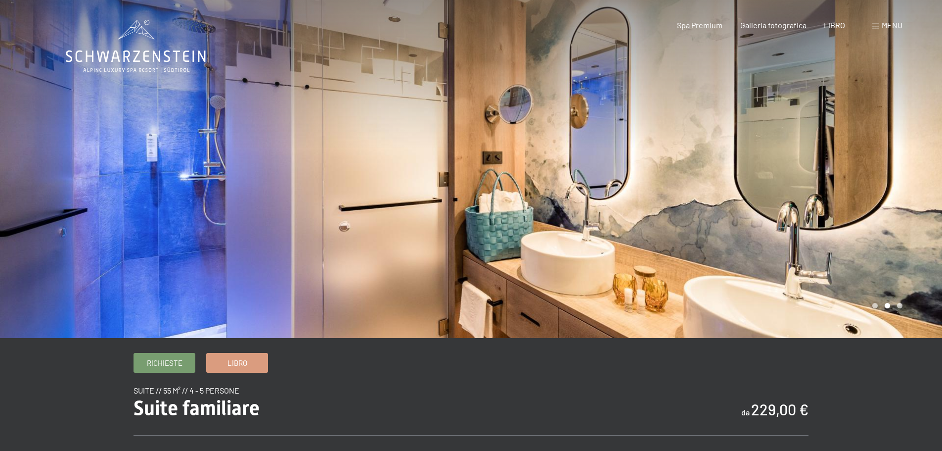
click at [477, 170] on div at bounding box center [706, 169] width 471 height 338
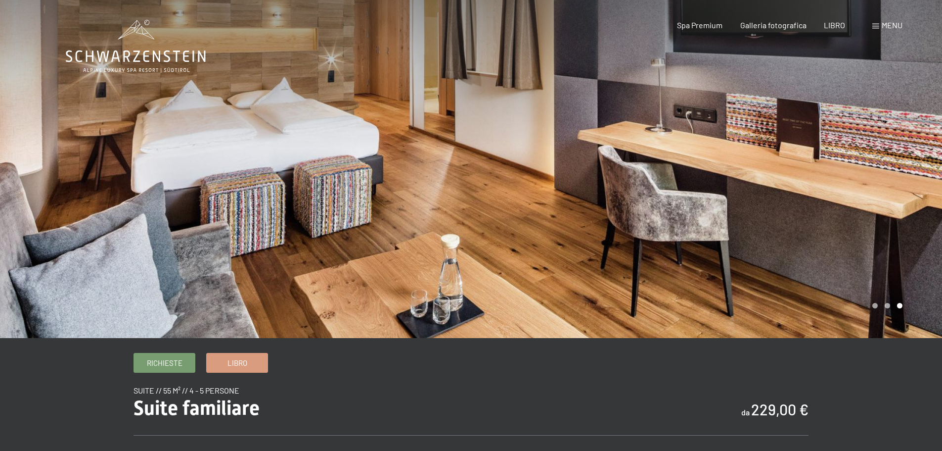
click at [295, 134] on div at bounding box center [235, 169] width 471 height 338
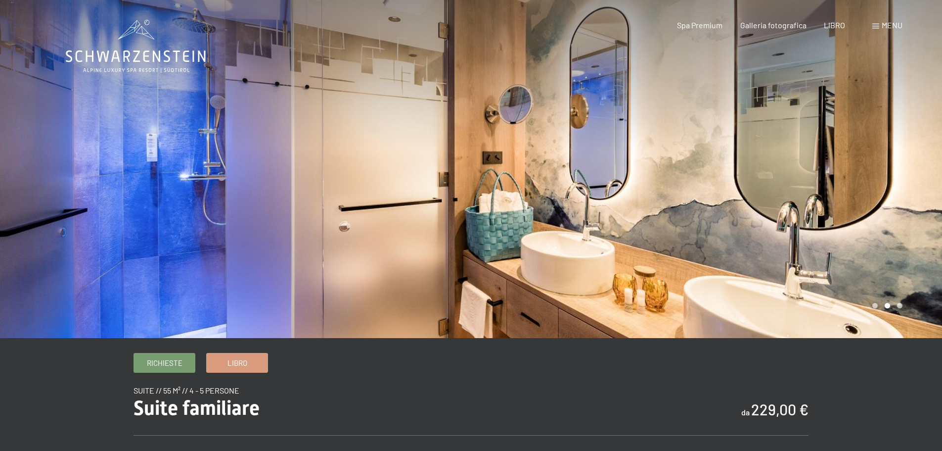
click at [264, 134] on div at bounding box center [235, 169] width 471 height 338
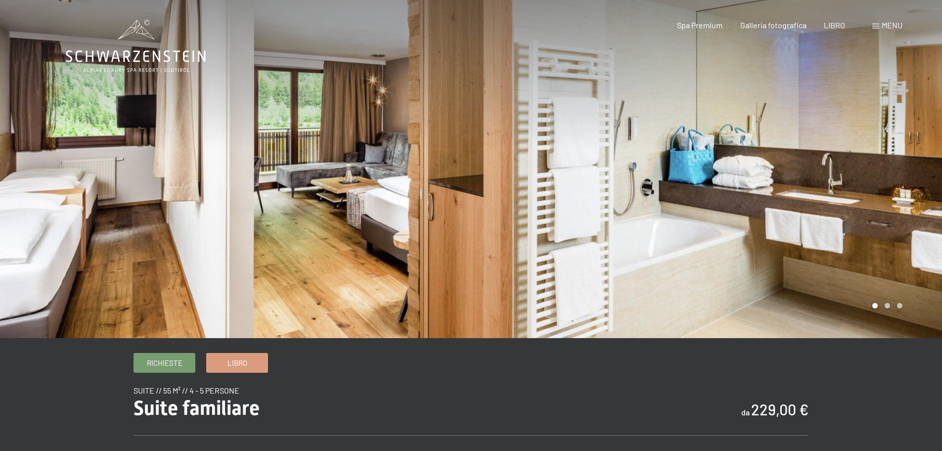
click at [187, 159] on div at bounding box center [235, 169] width 471 height 338
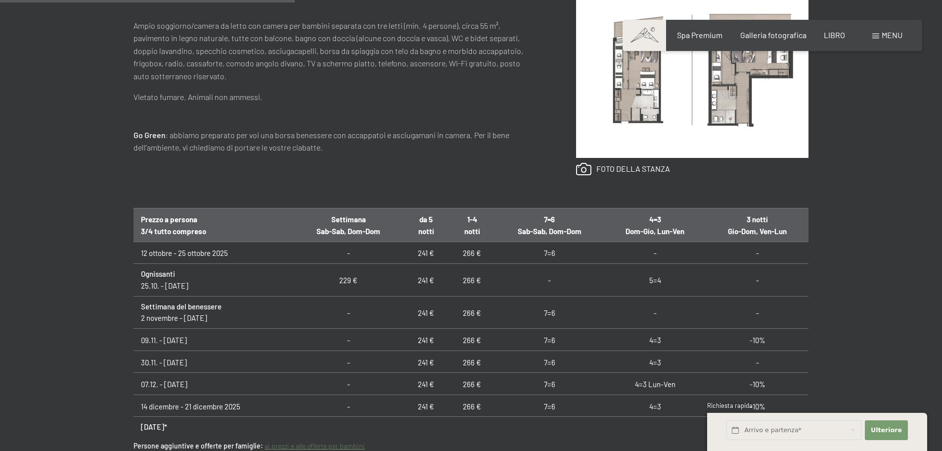
scroll to position [594, 0]
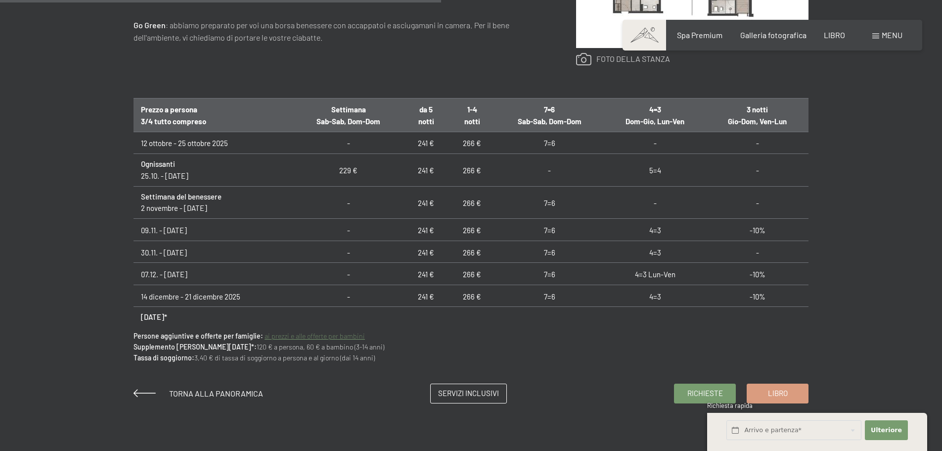
click at [620, 61] on link at bounding box center [623, 59] width 94 height 13
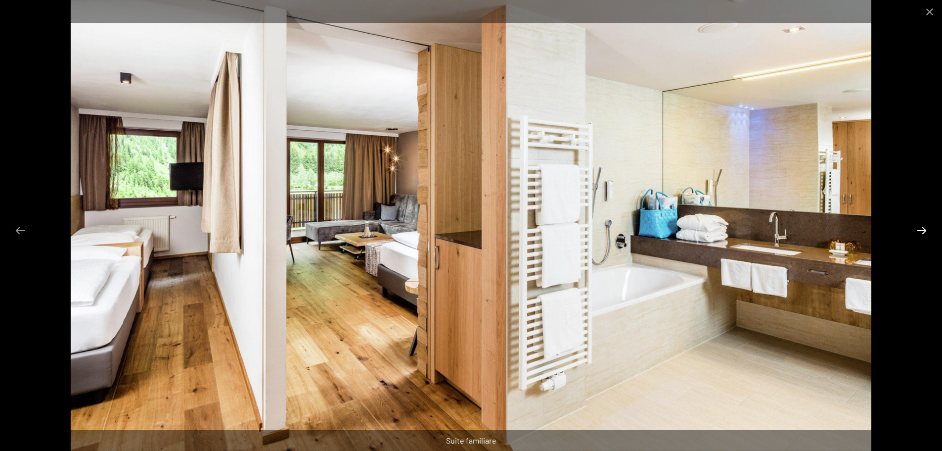
click at [920, 229] on button "Diapositiva successiva" at bounding box center [922, 230] width 21 height 19
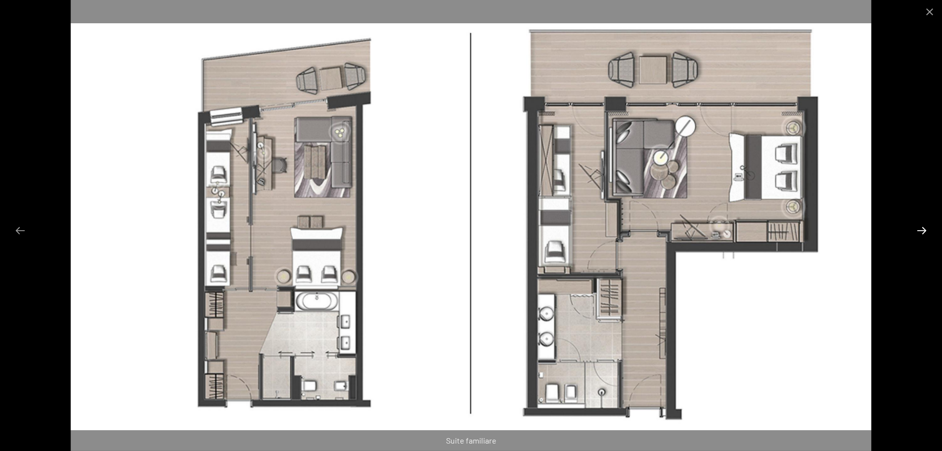
click at [920, 229] on button "Diapositiva successiva" at bounding box center [922, 230] width 21 height 19
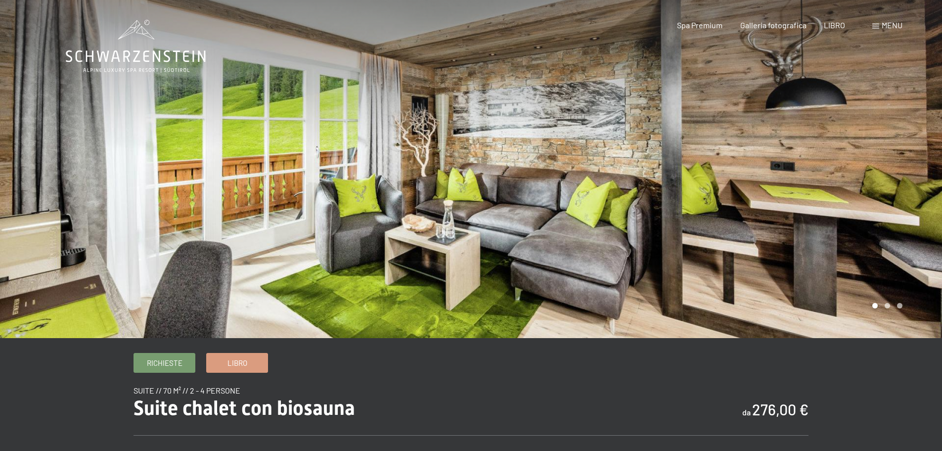
click at [889, 189] on div at bounding box center [706, 169] width 471 height 338
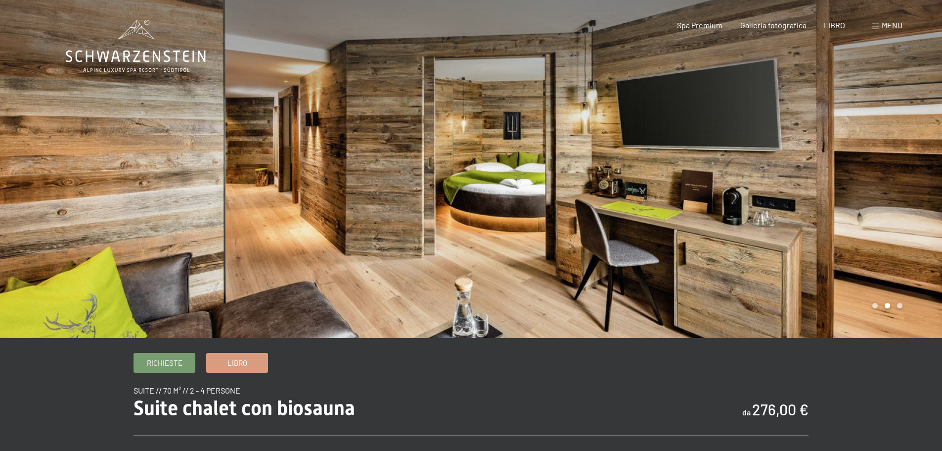
click at [889, 189] on div at bounding box center [706, 169] width 471 height 338
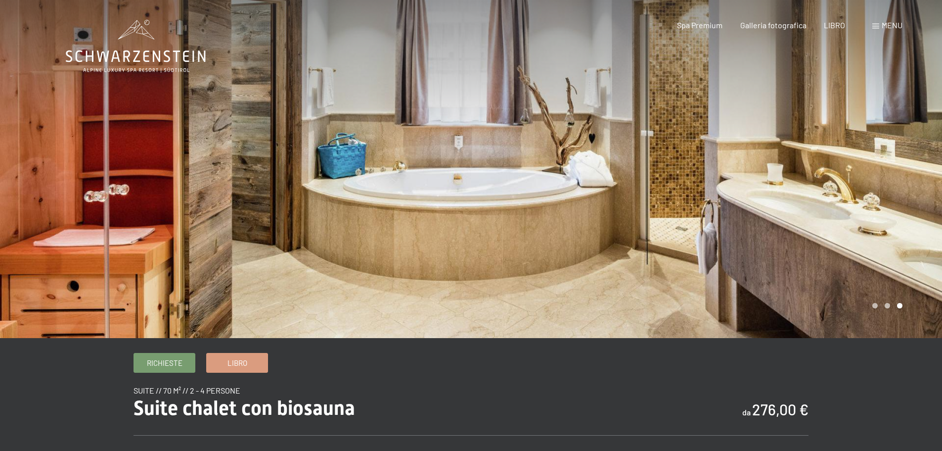
click at [889, 189] on div at bounding box center [706, 169] width 471 height 338
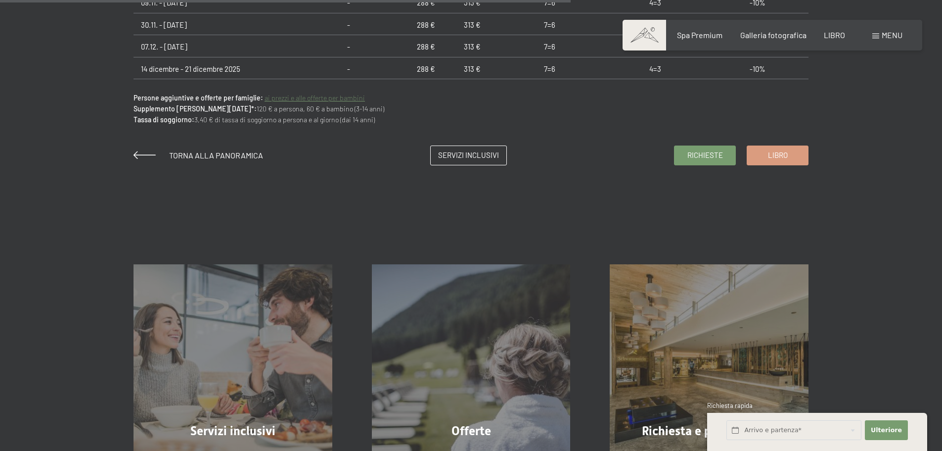
scroll to position [1039, 0]
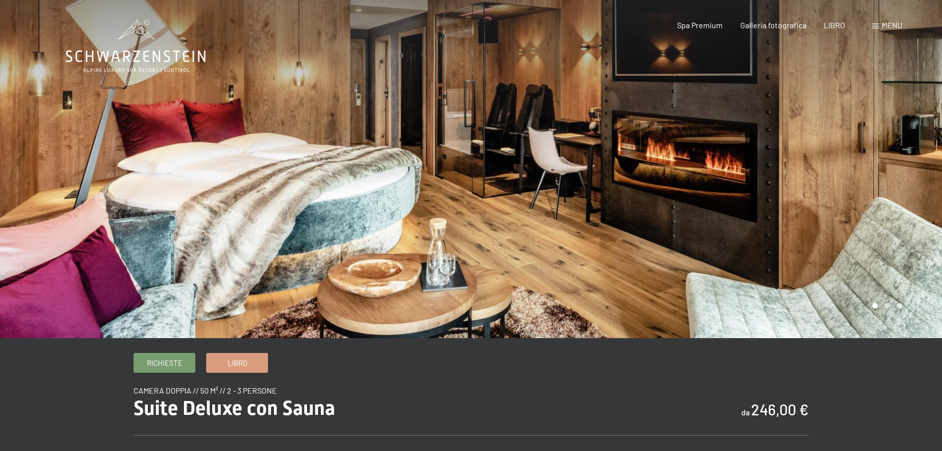
click at [794, 186] on div at bounding box center [706, 169] width 471 height 338
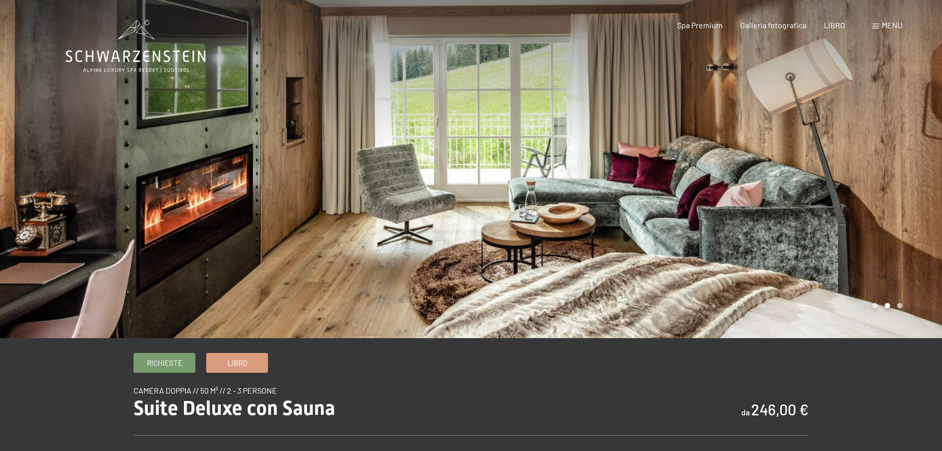
click at [794, 186] on div at bounding box center [706, 169] width 471 height 338
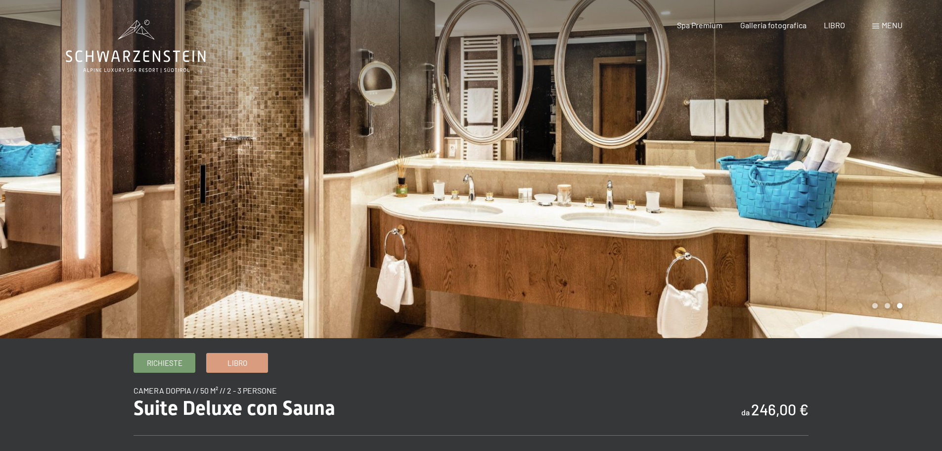
click at [794, 186] on div at bounding box center [706, 169] width 471 height 338
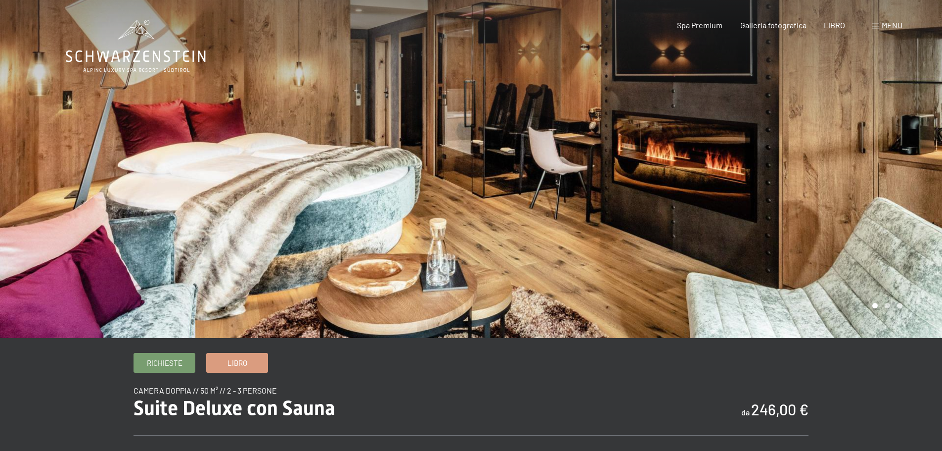
click at [794, 186] on div at bounding box center [706, 169] width 471 height 338
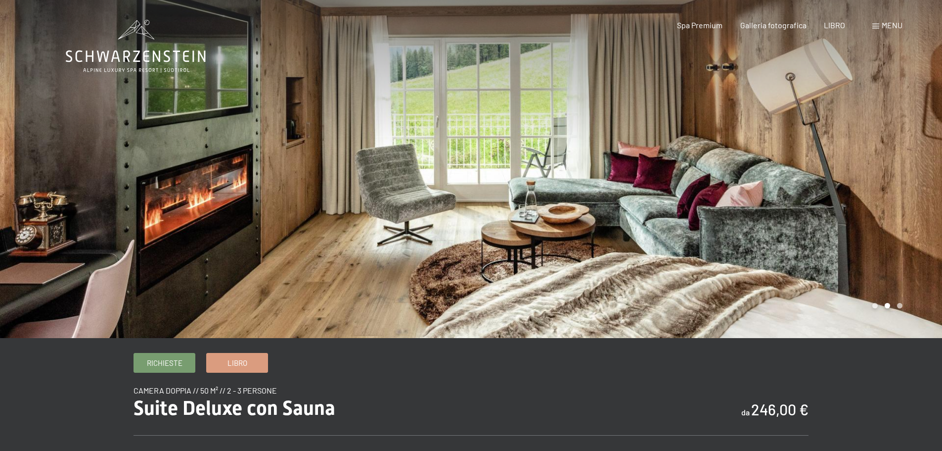
click at [794, 186] on div at bounding box center [706, 169] width 471 height 338
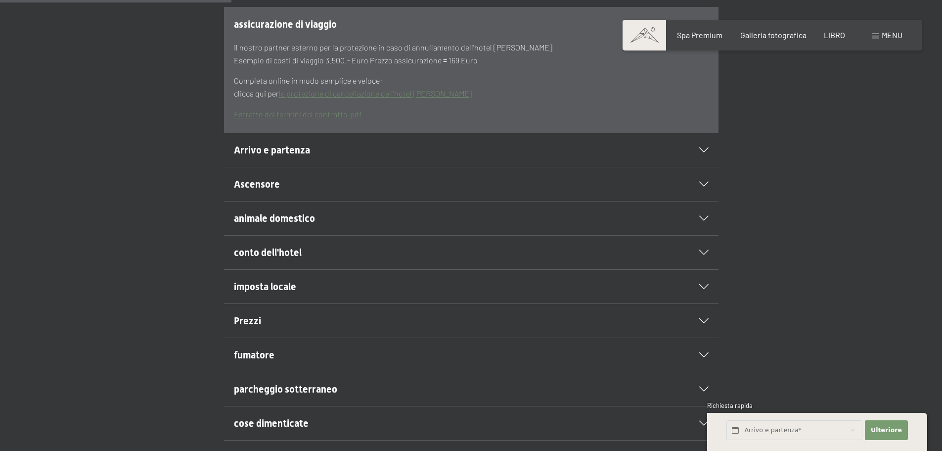
scroll to position [346, 0]
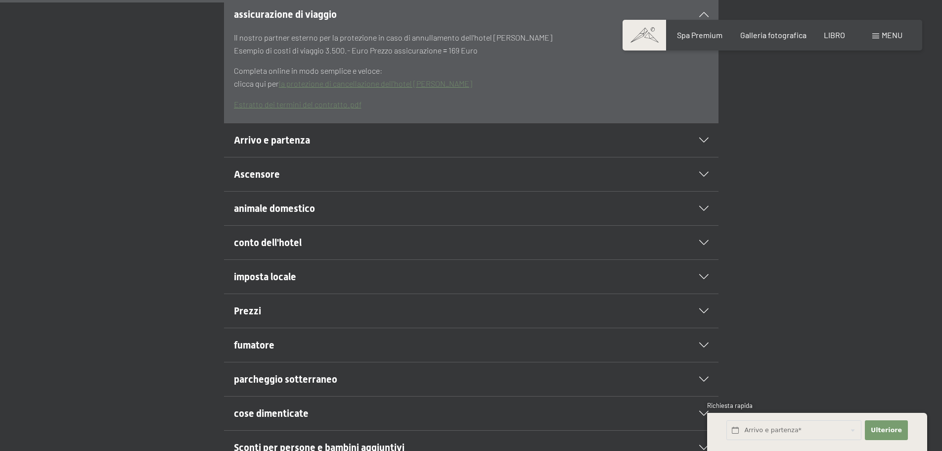
click at [314, 214] on font "animale domestico" at bounding box center [274, 208] width 81 height 12
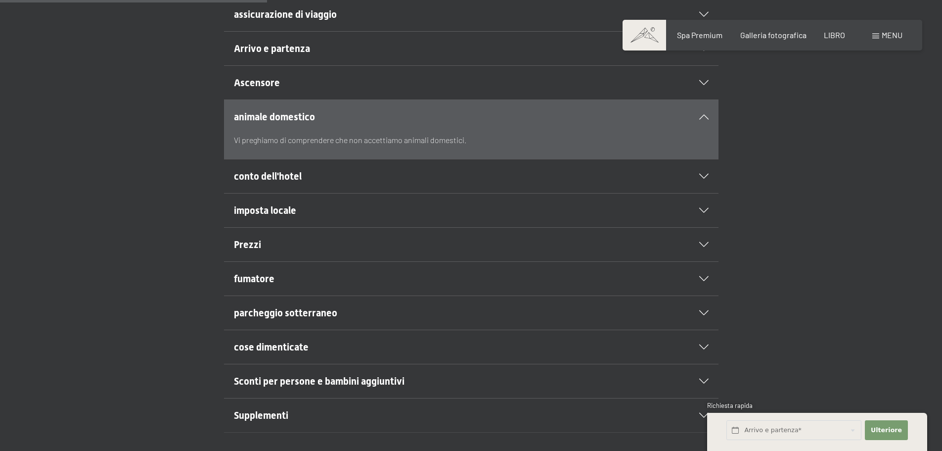
click at [798, 152] on div "animale domestico Vi preghiamo di comprendere che non accettiamo animali domest…" at bounding box center [471, 129] width 675 height 60
click at [708, 134] on div "animale domestico" at bounding box center [471, 117] width 475 height 34
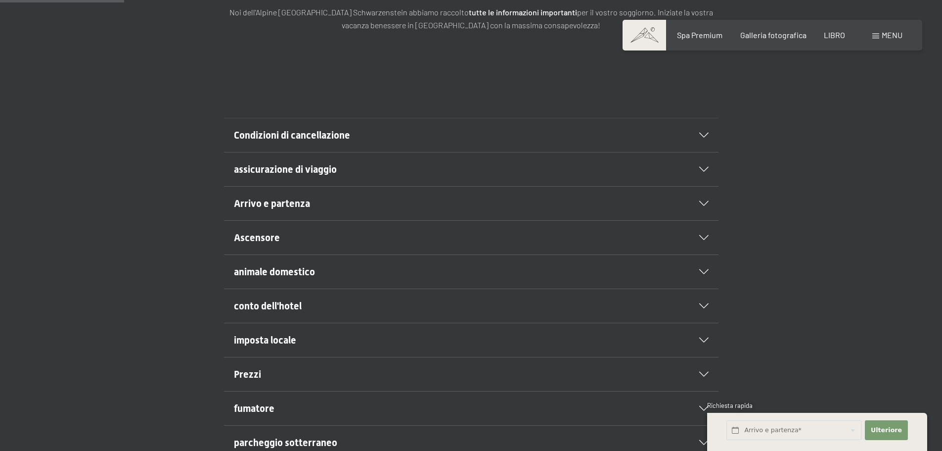
scroll to position [148, 0]
